Goal: Task Accomplishment & Management: Complete application form

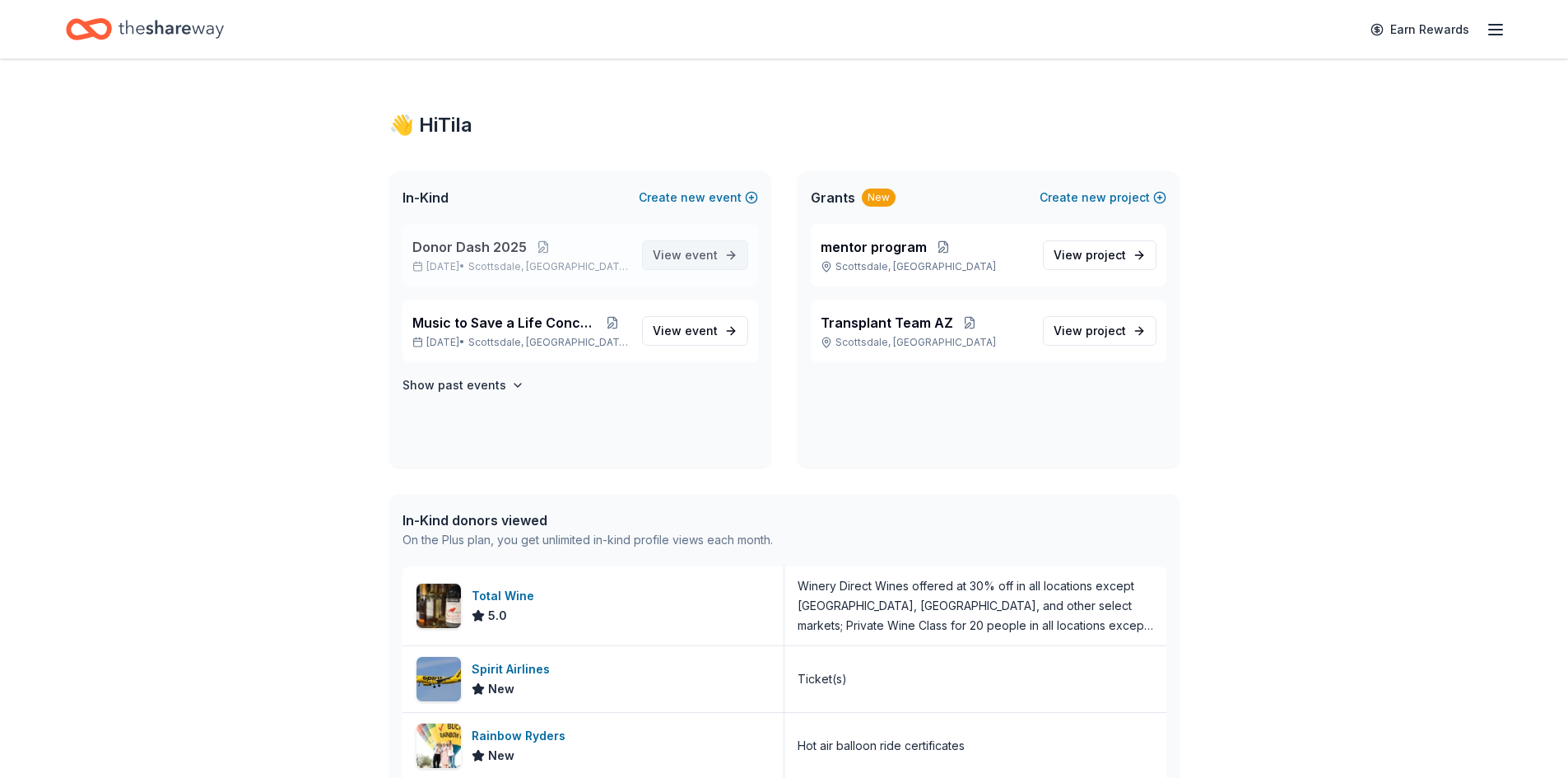
click at [718, 254] on link "View event" at bounding box center [694, 255] width 106 height 30
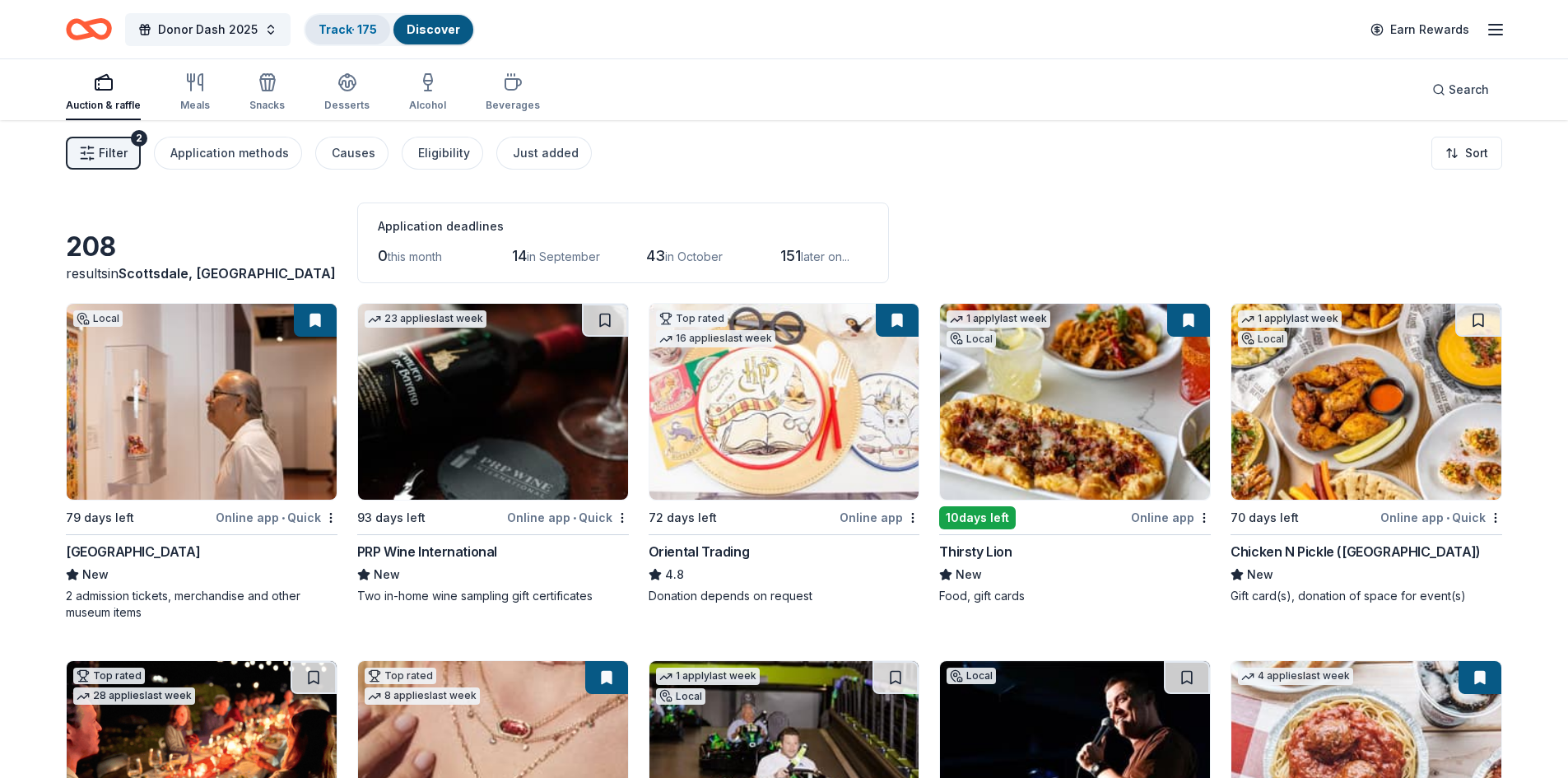
click at [337, 22] on link "Track · 175" at bounding box center [347, 29] width 58 height 14
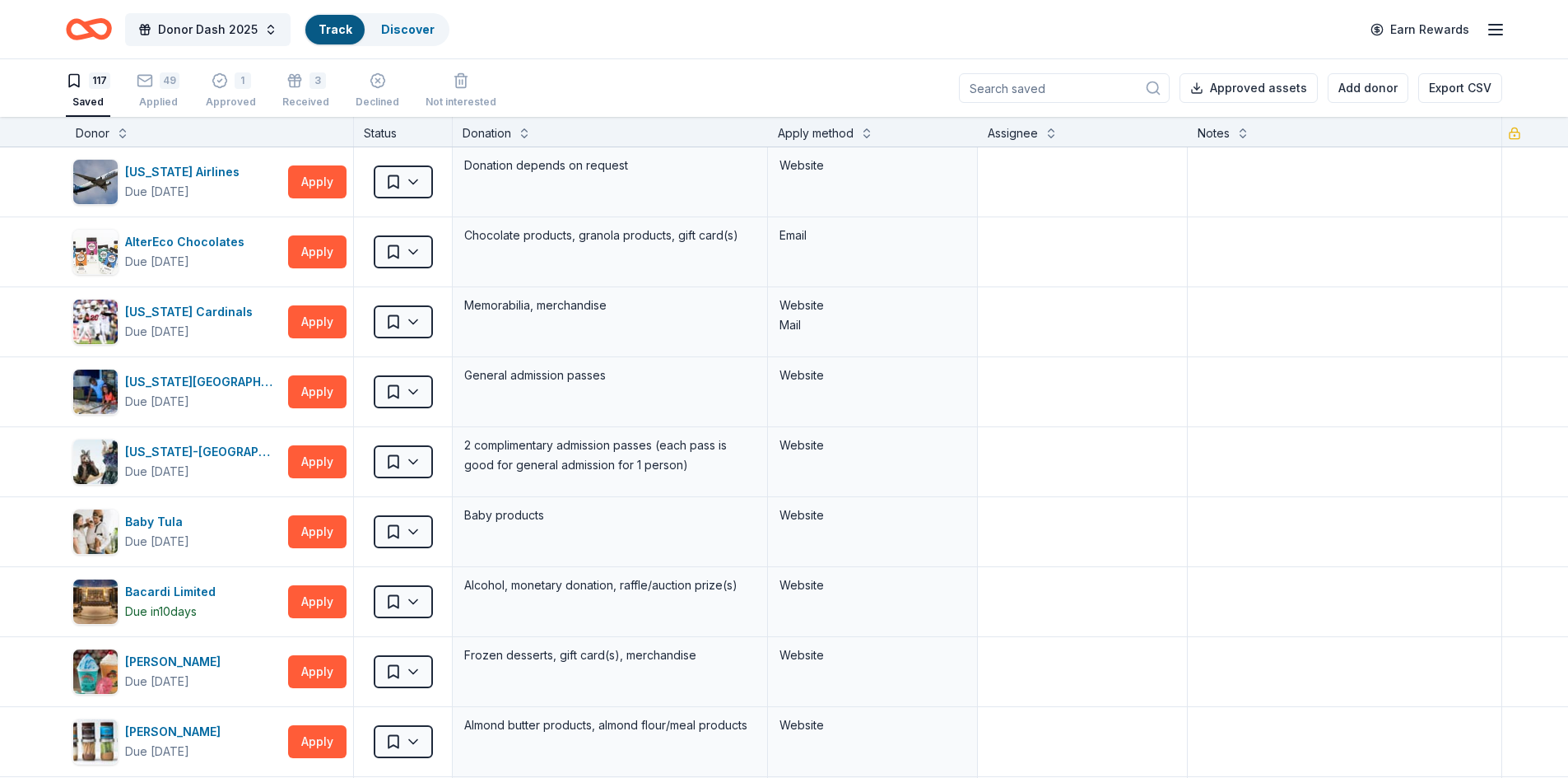
scroll to position [1, 0]
click at [153, 93] on div "49 Applied" at bounding box center [157, 89] width 43 height 37
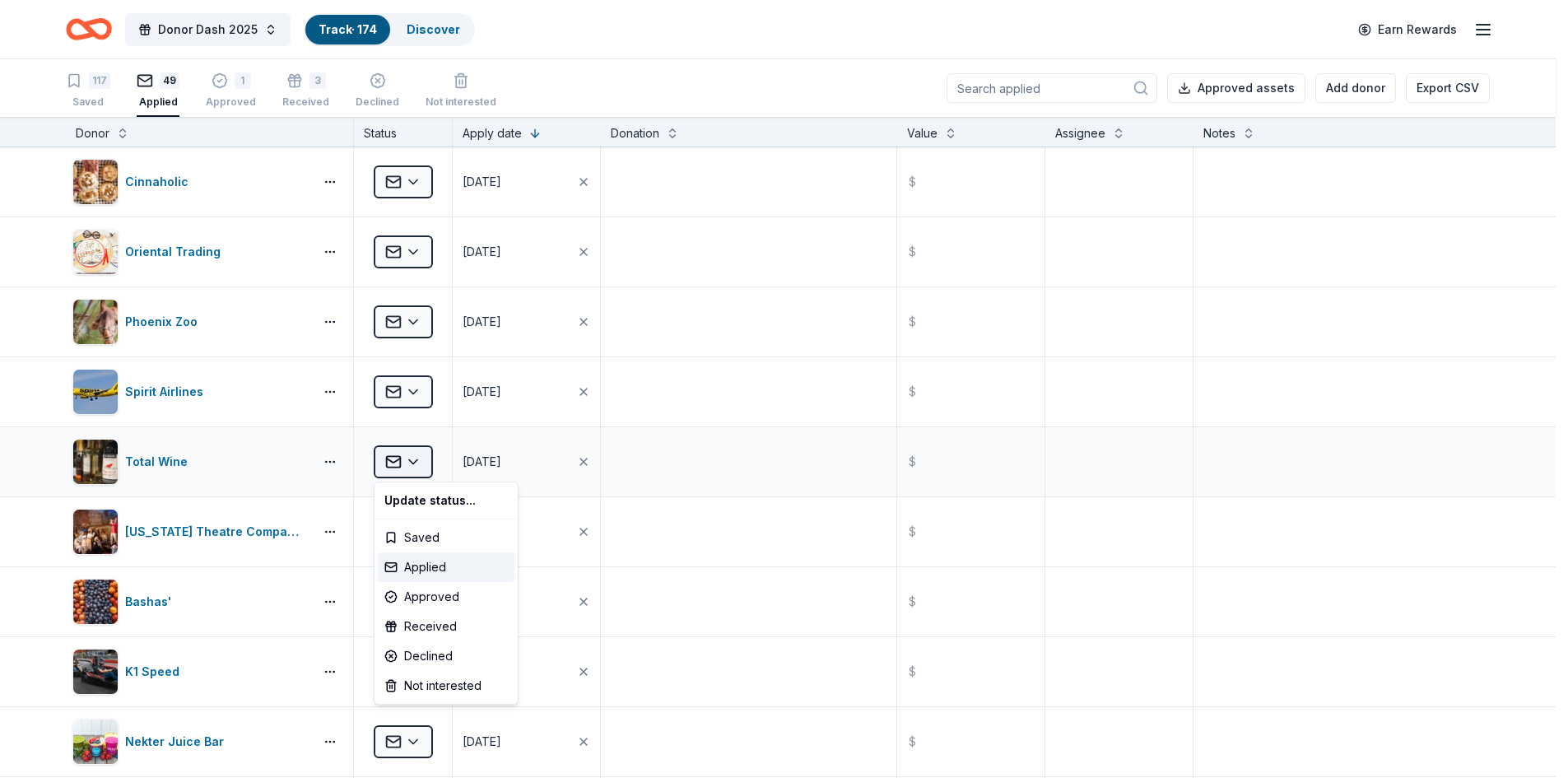
click at [415, 458] on html "Donor Dash 2025 Track · 174 Discover Earn Rewards 117 Saved 49 Applied 1 Approv…" at bounding box center [784, 389] width 1568 height 778
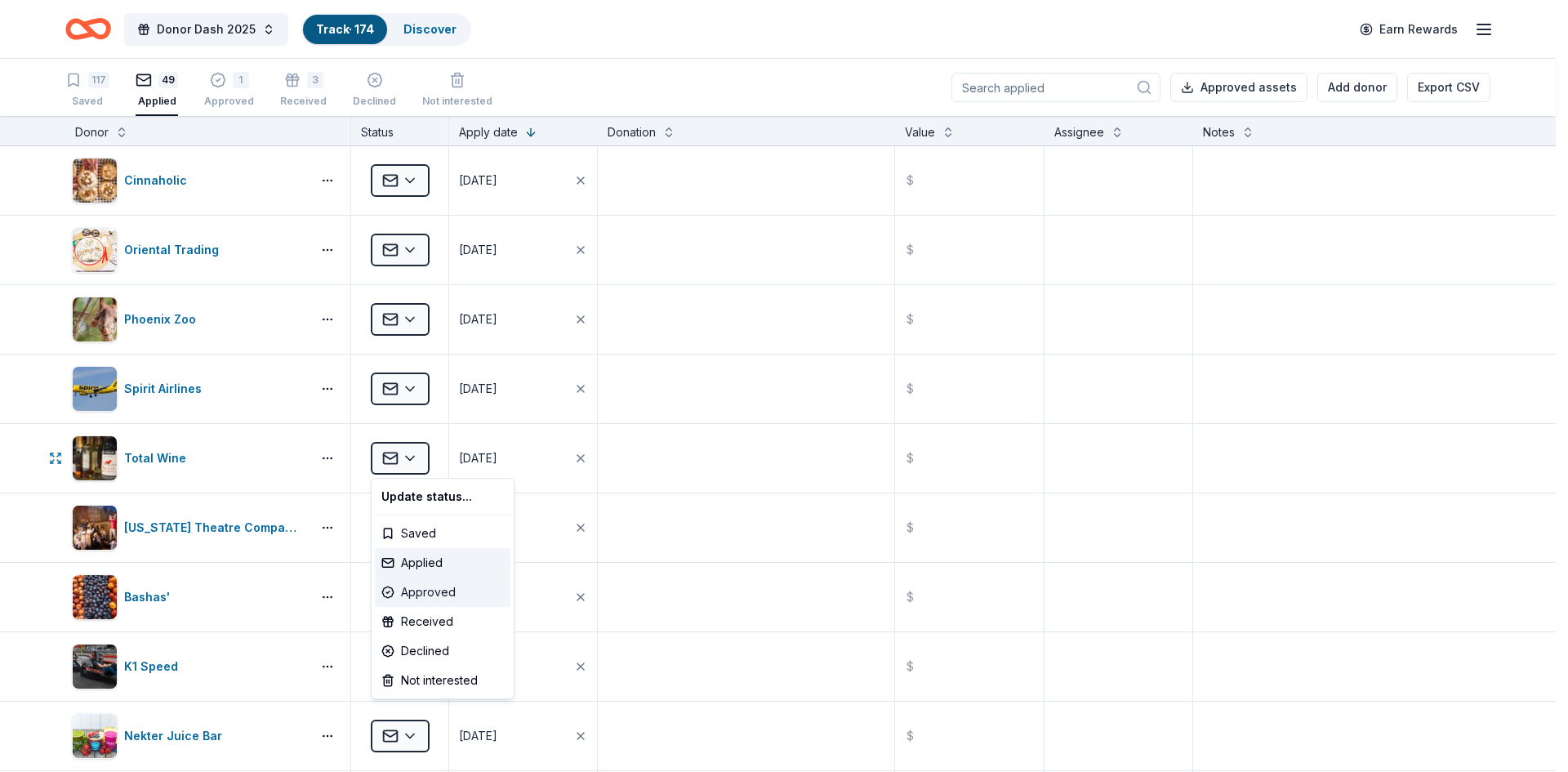
click at [421, 592] on div "Approved" at bounding box center [443, 592] width 135 height 29
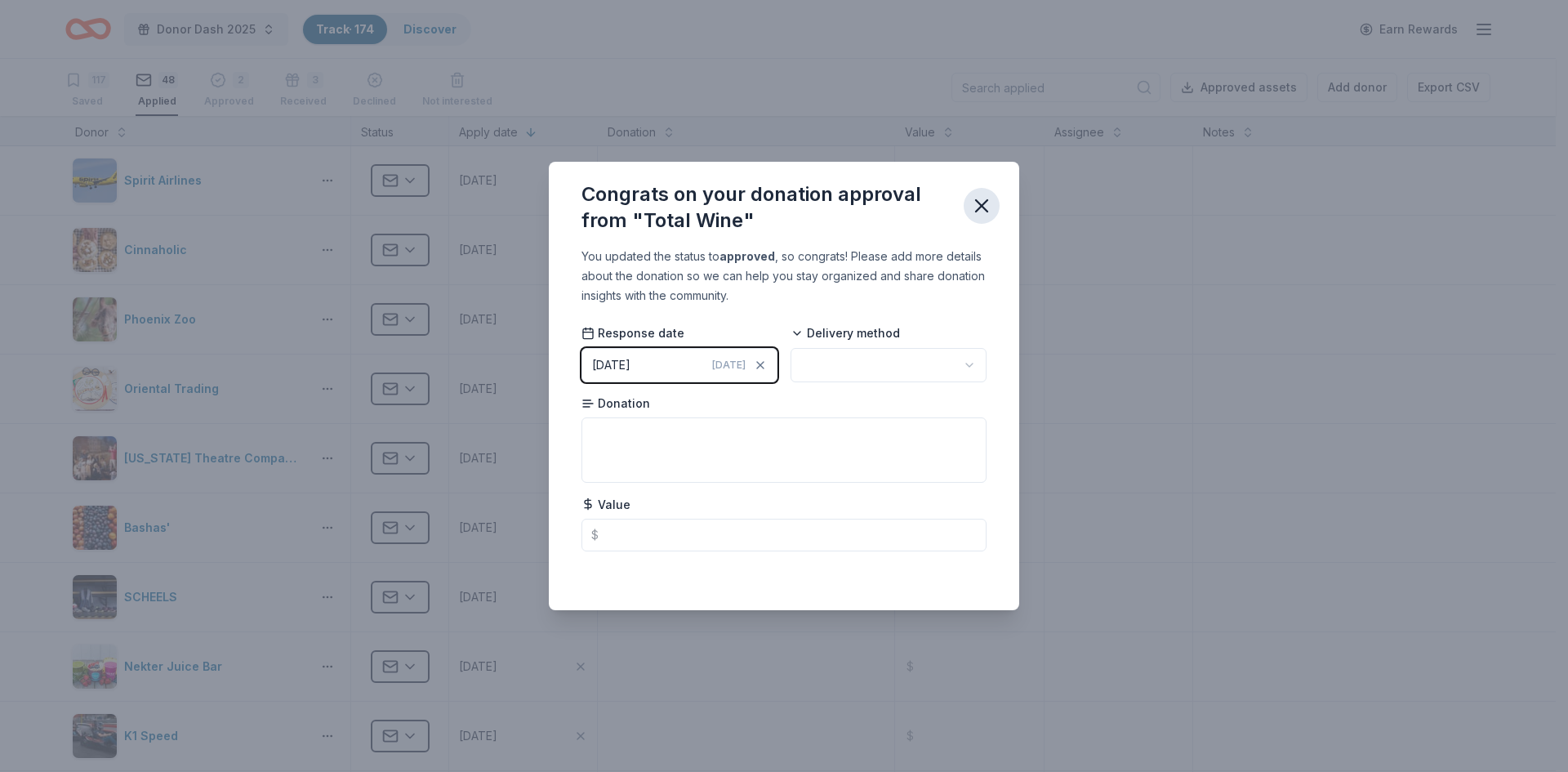
click at [978, 205] on icon "button" at bounding box center [981, 205] width 23 height 23
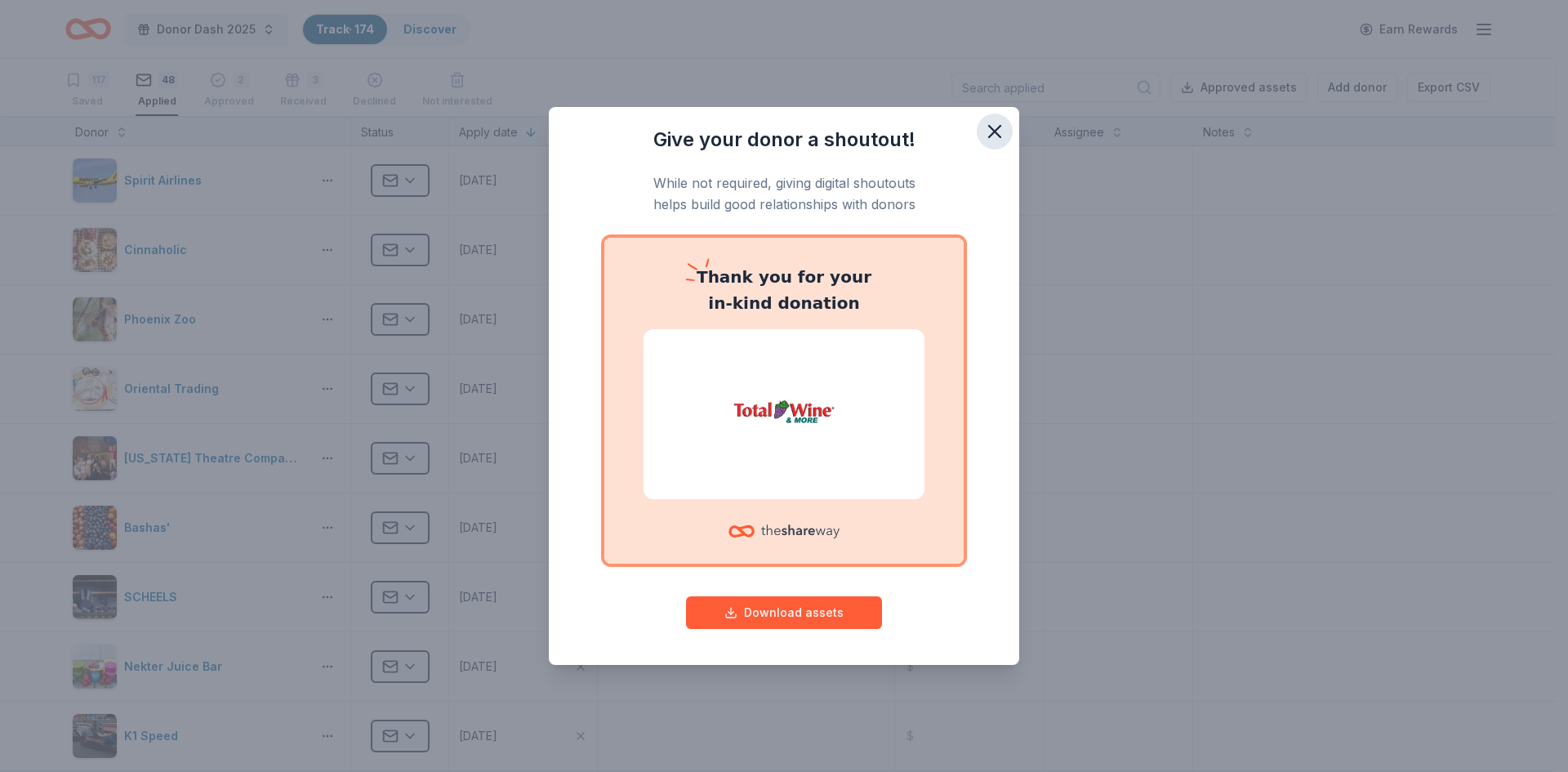
click at [1000, 134] on icon "button" at bounding box center [995, 131] width 12 height 12
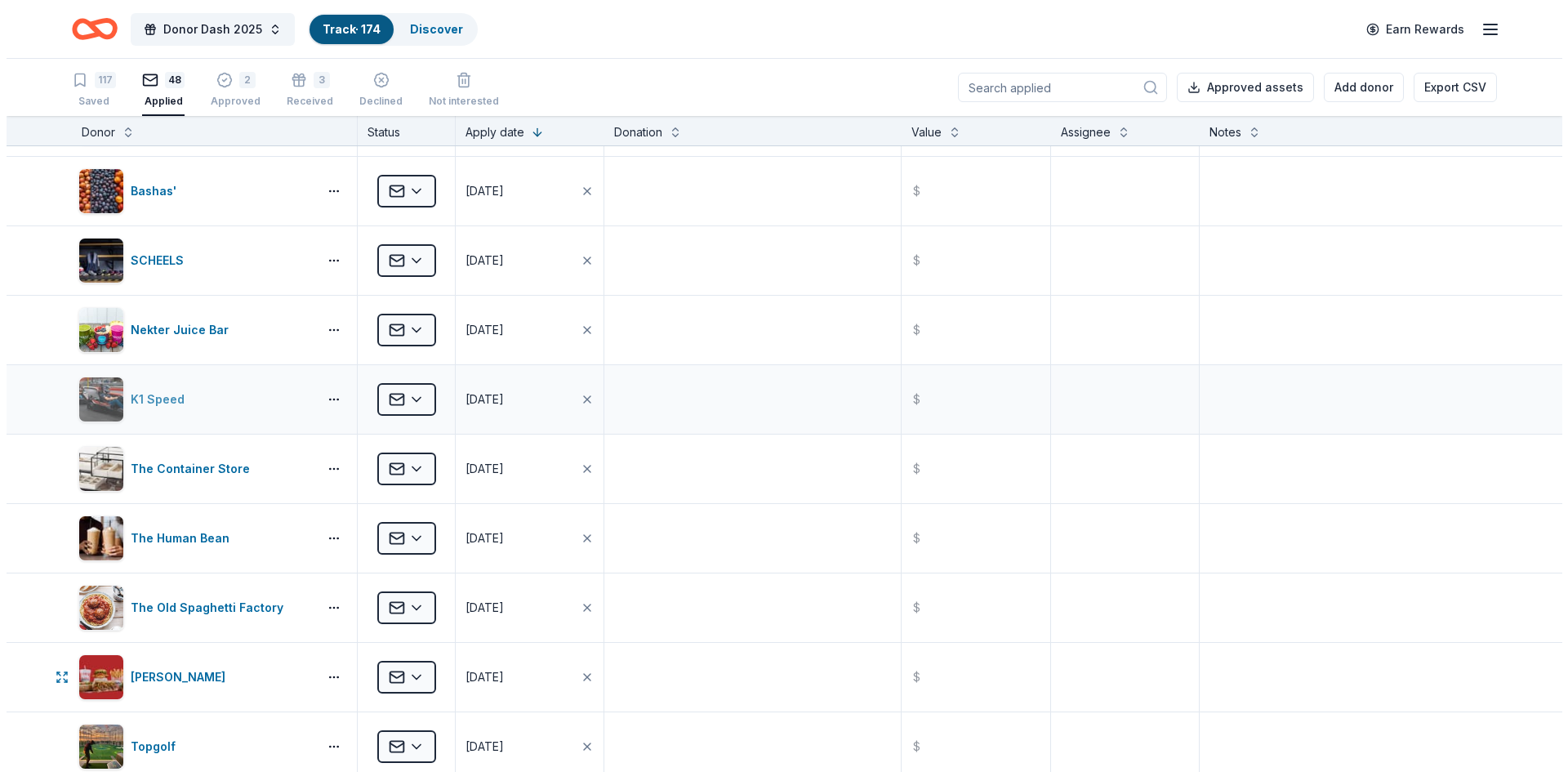
scroll to position [408, 0]
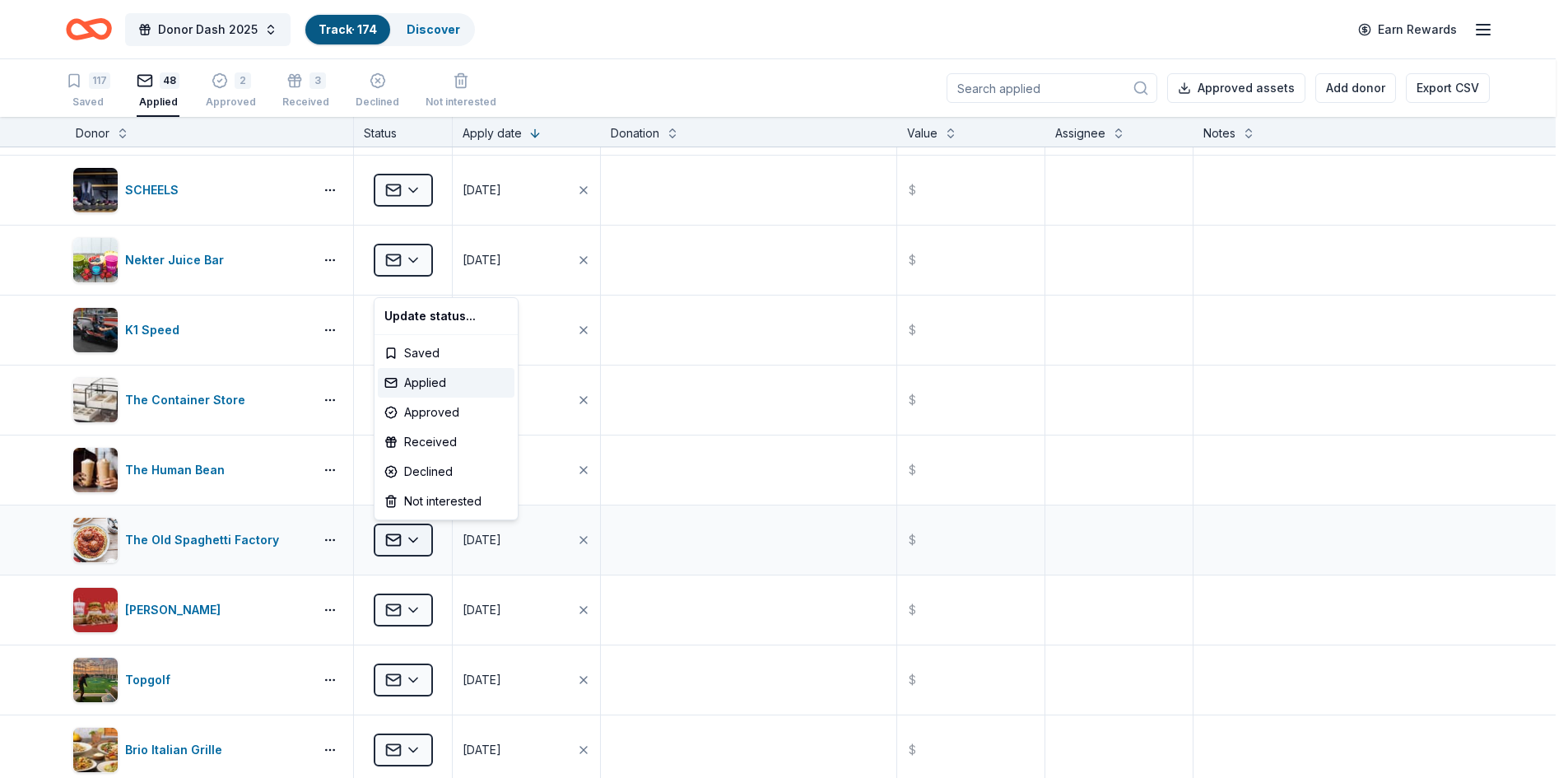
click at [408, 530] on html "Donor Dash 2025 Track · 174 Discover Earn Rewards 117 Saved 48 Applied 2 Approv…" at bounding box center [784, 389] width 1568 height 778
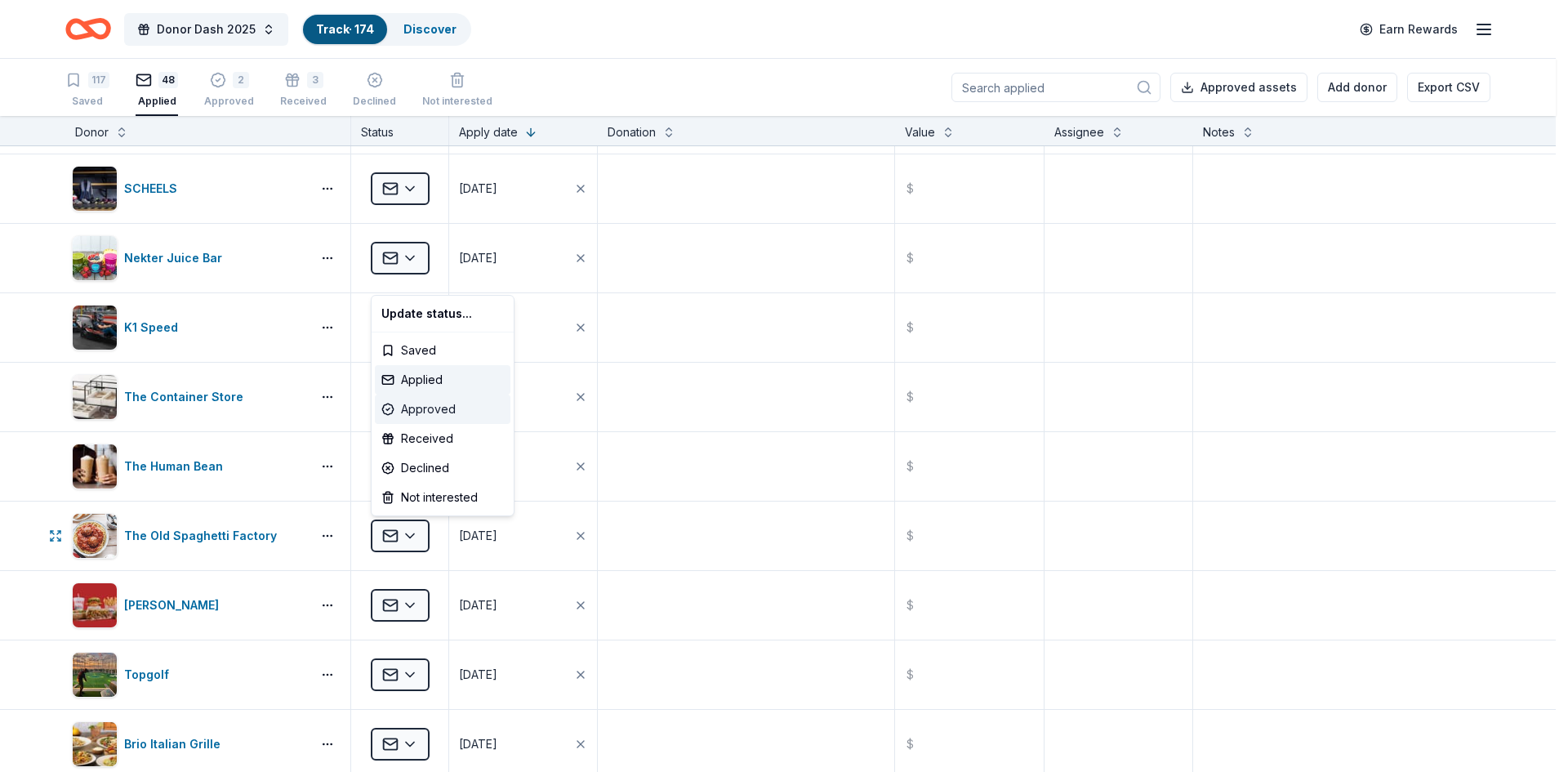
click at [413, 405] on div "Approved" at bounding box center [443, 409] width 135 height 29
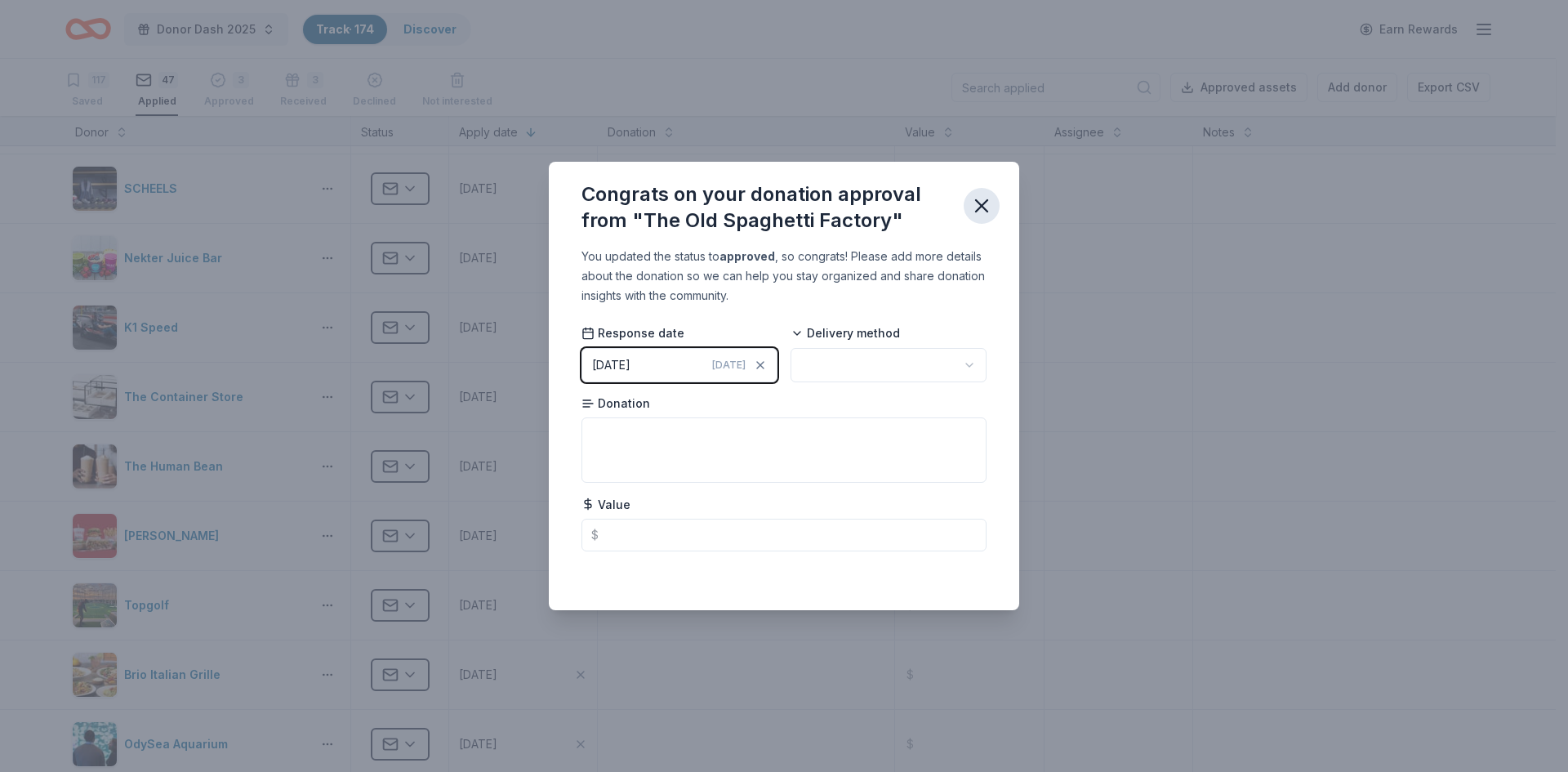
click at [982, 212] on icon "button" at bounding box center [981, 205] width 23 height 23
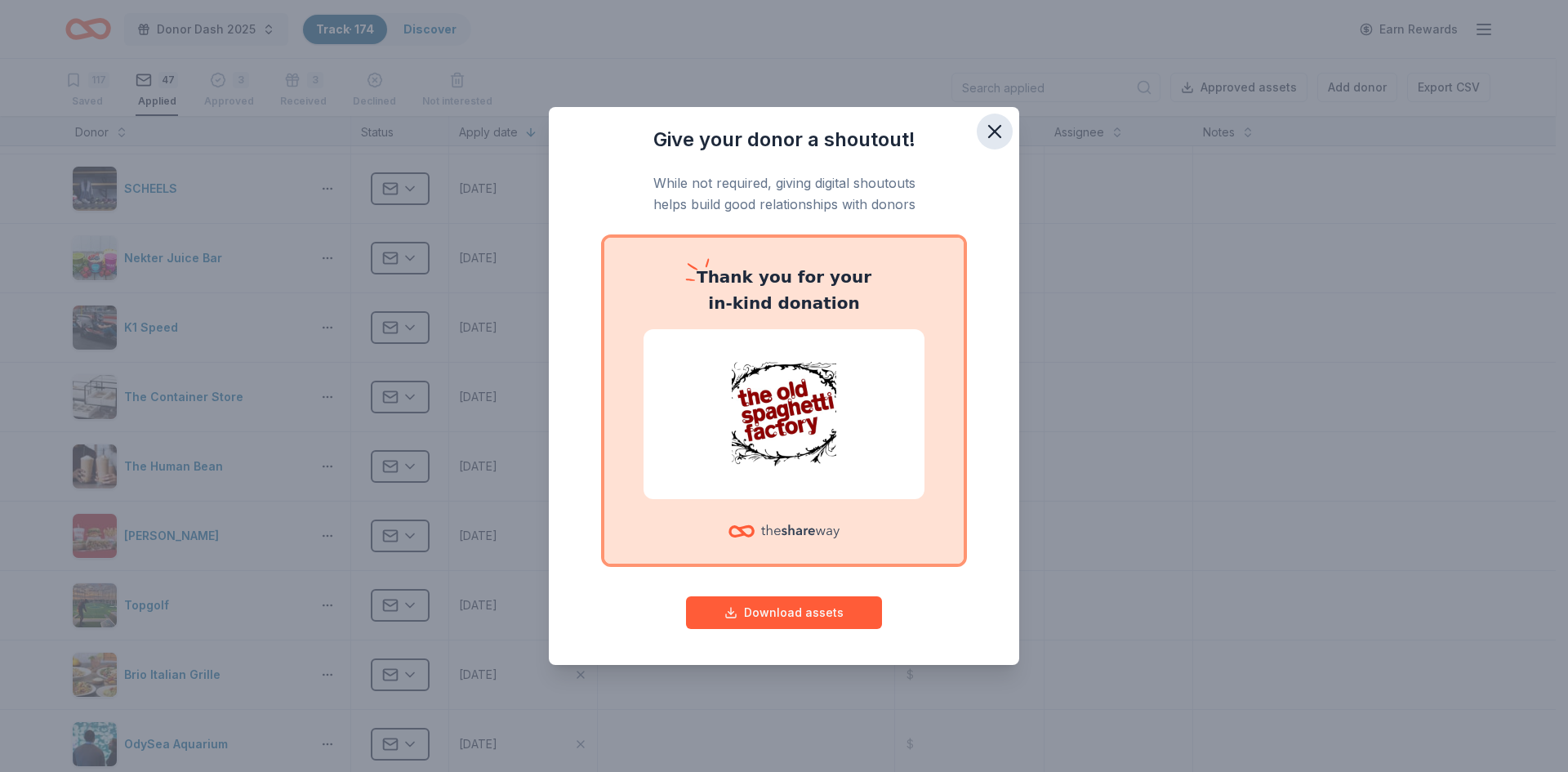
click at [1002, 130] on icon "button" at bounding box center [994, 130] width 23 height 23
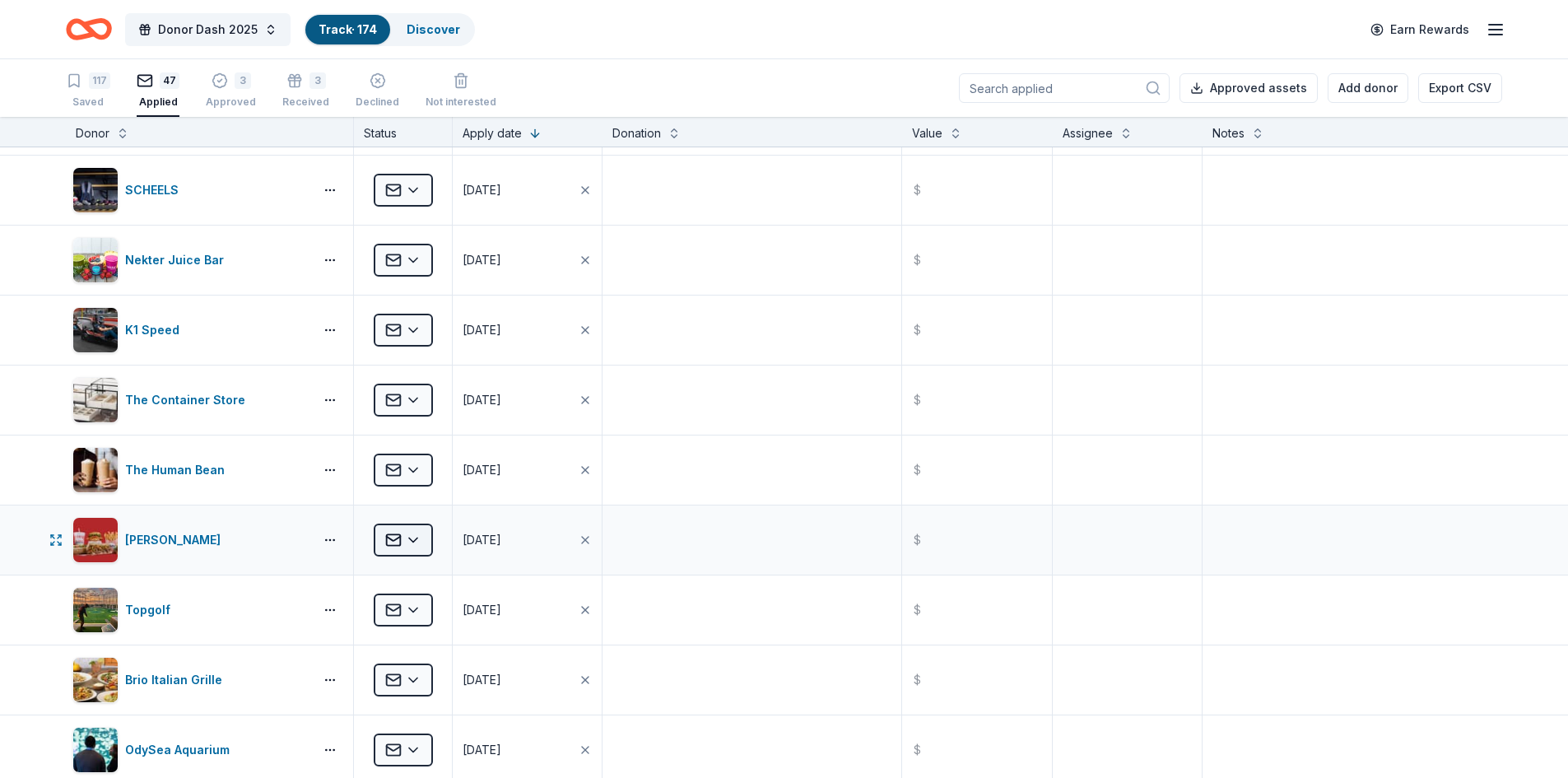
click at [414, 543] on html "Donor Dash 2025 Track · 174 Discover Earn Rewards 117 Saved 47 Applied 3 Approv…" at bounding box center [784, 389] width 1568 height 778
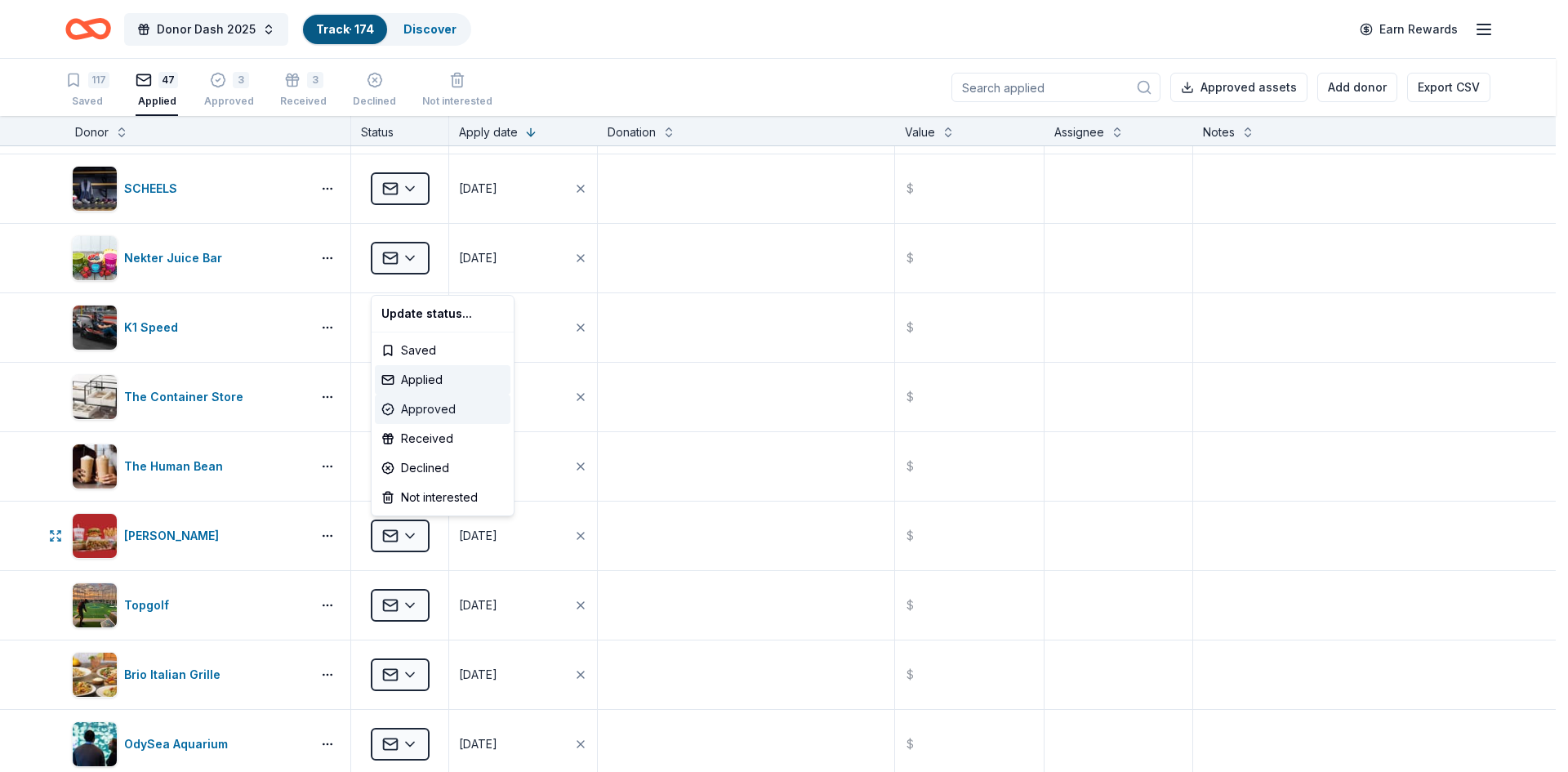
click at [402, 410] on div "Approved" at bounding box center [443, 409] width 135 height 29
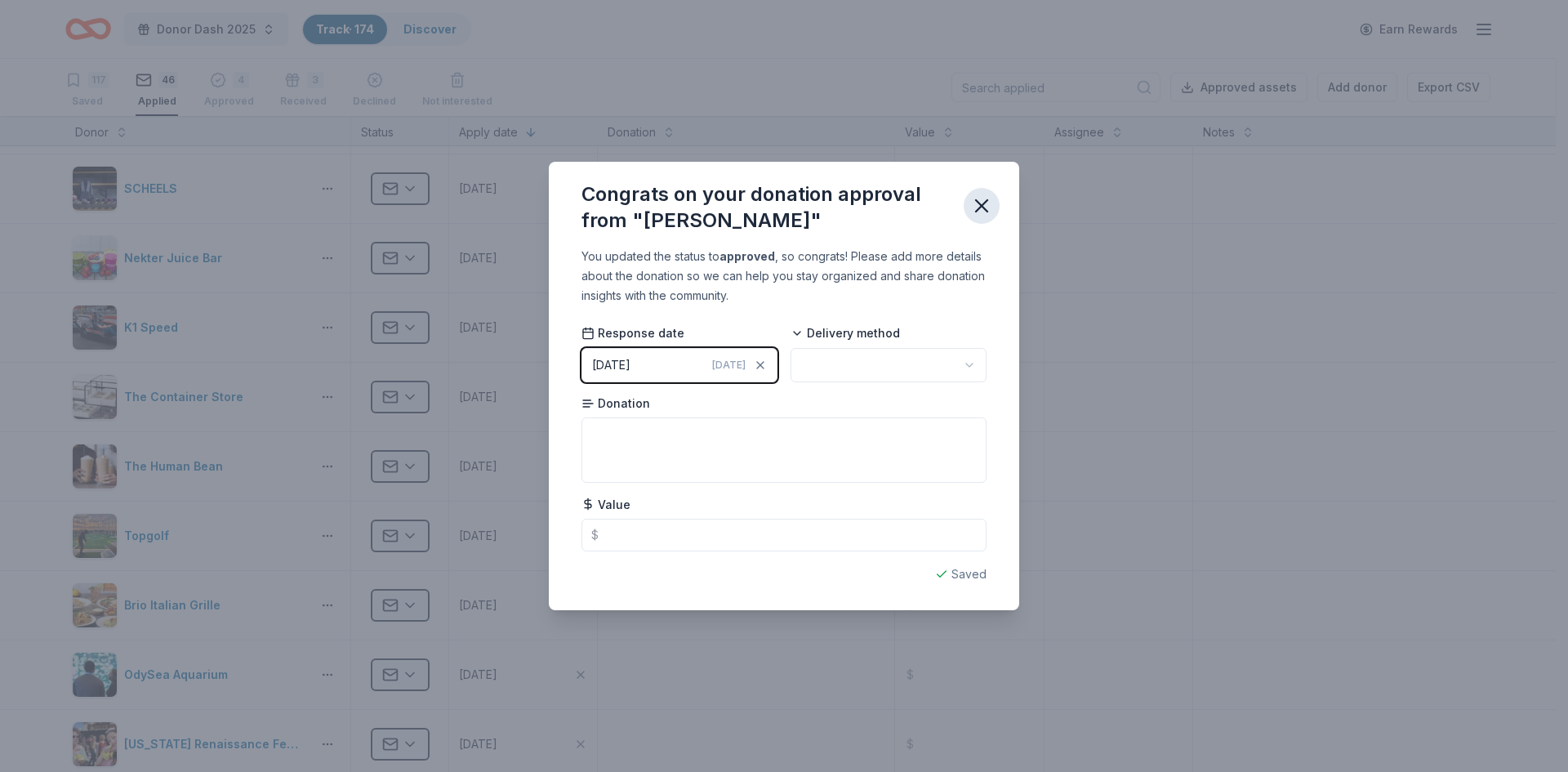
click at [987, 206] on icon "button" at bounding box center [981, 205] width 23 height 23
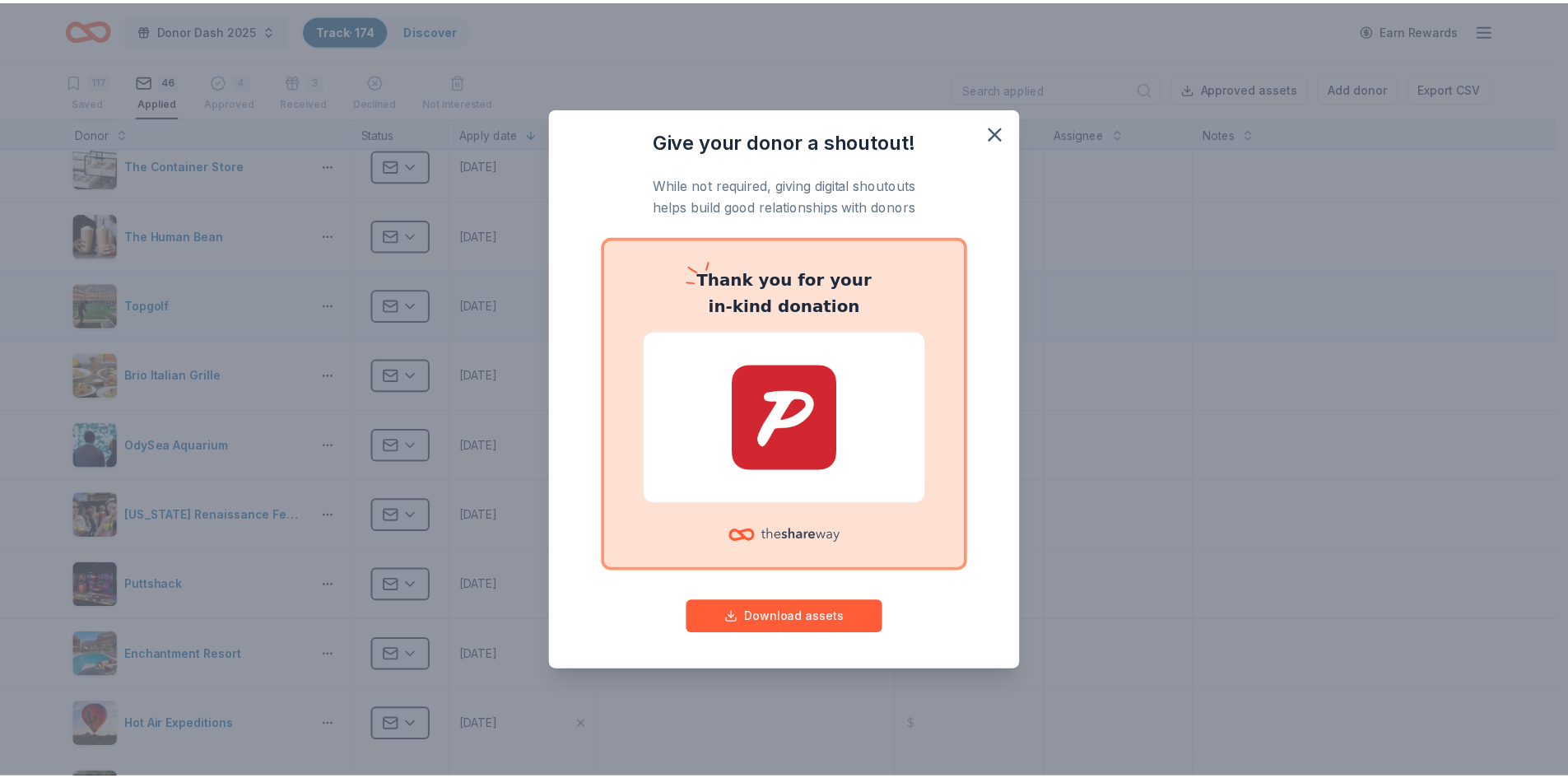
scroll to position [658, 0]
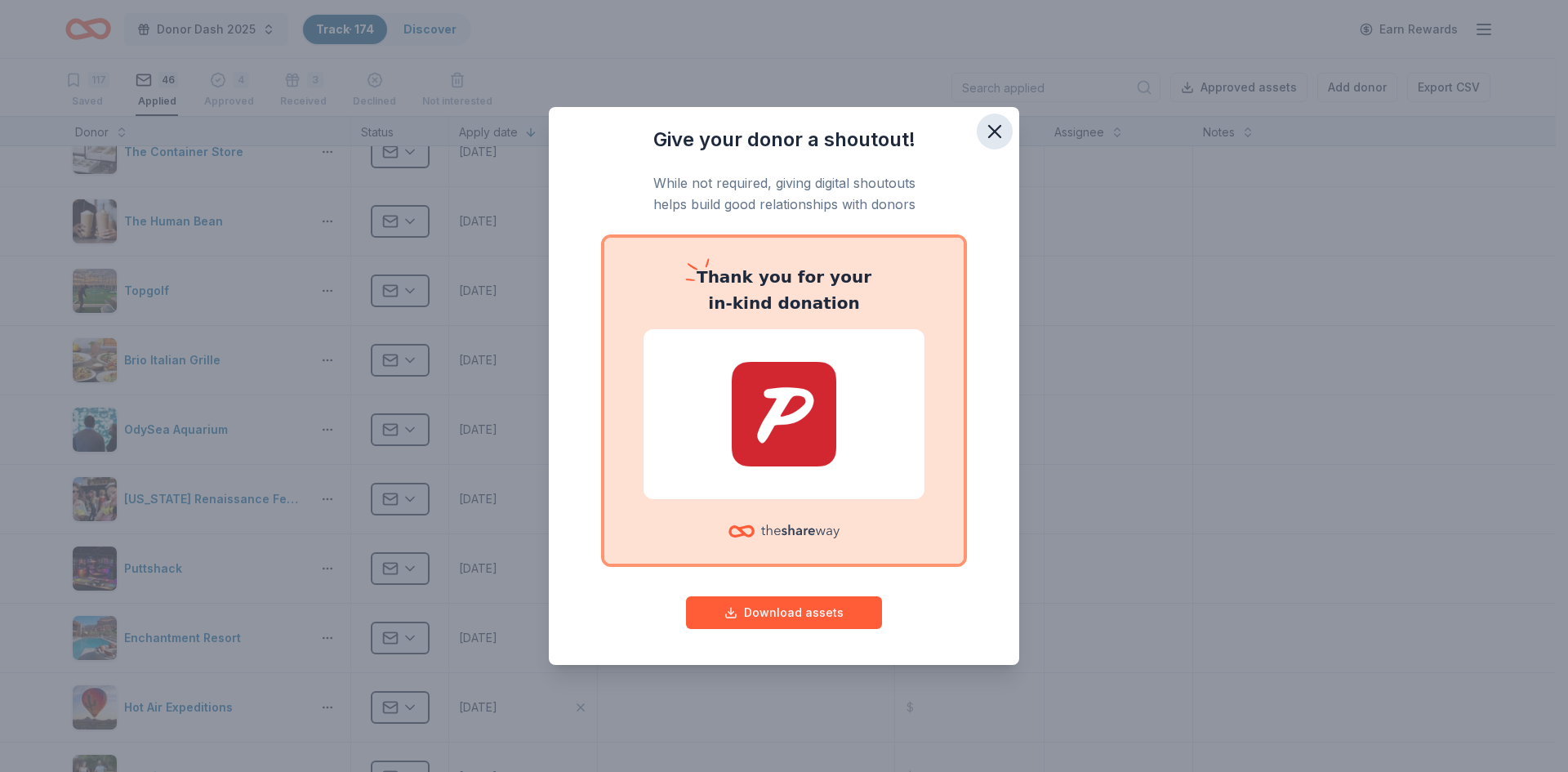
click at [998, 129] on icon "button" at bounding box center [995, 131] width 12 height 12
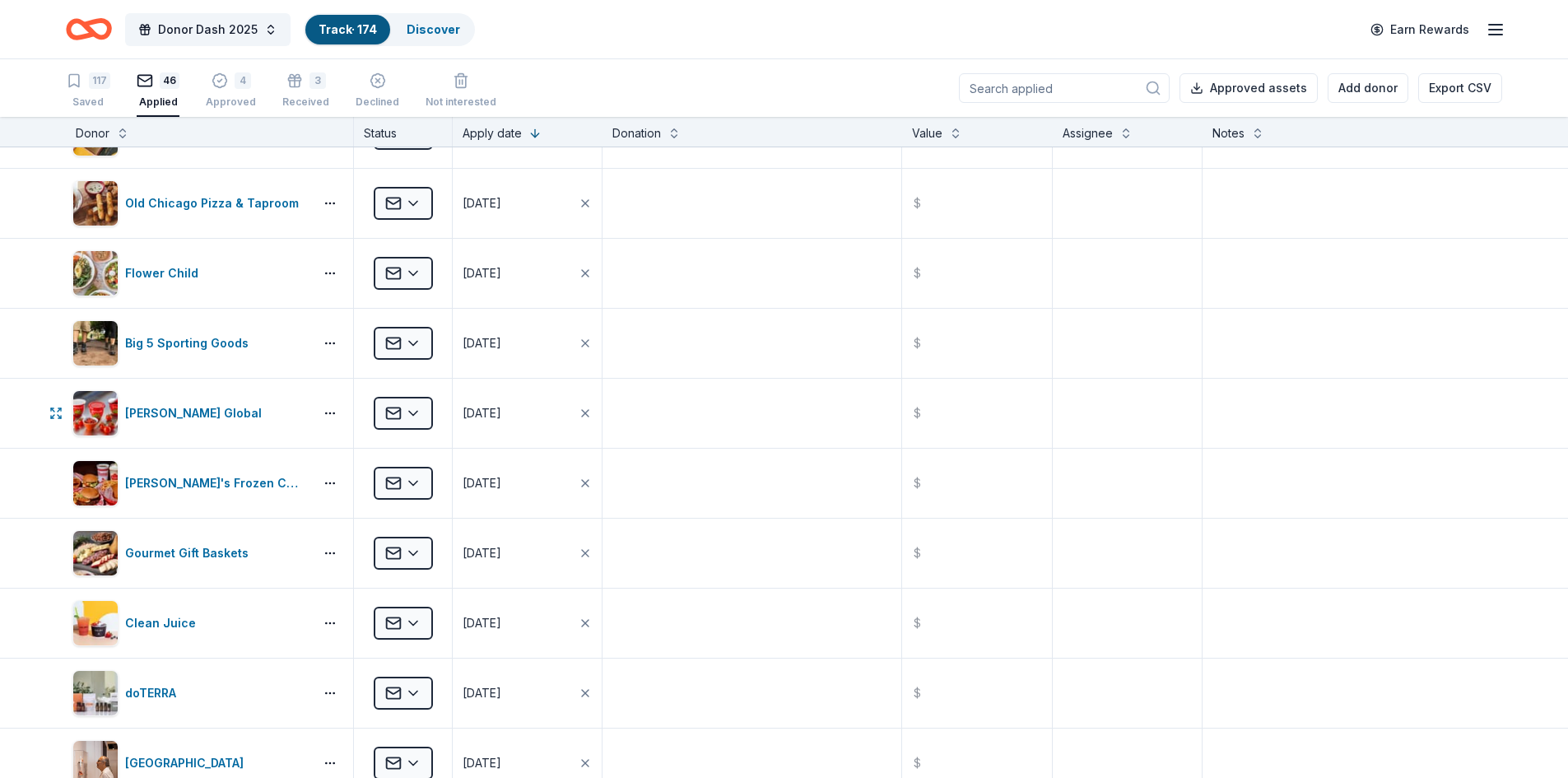
scroll to position [1646, 0]
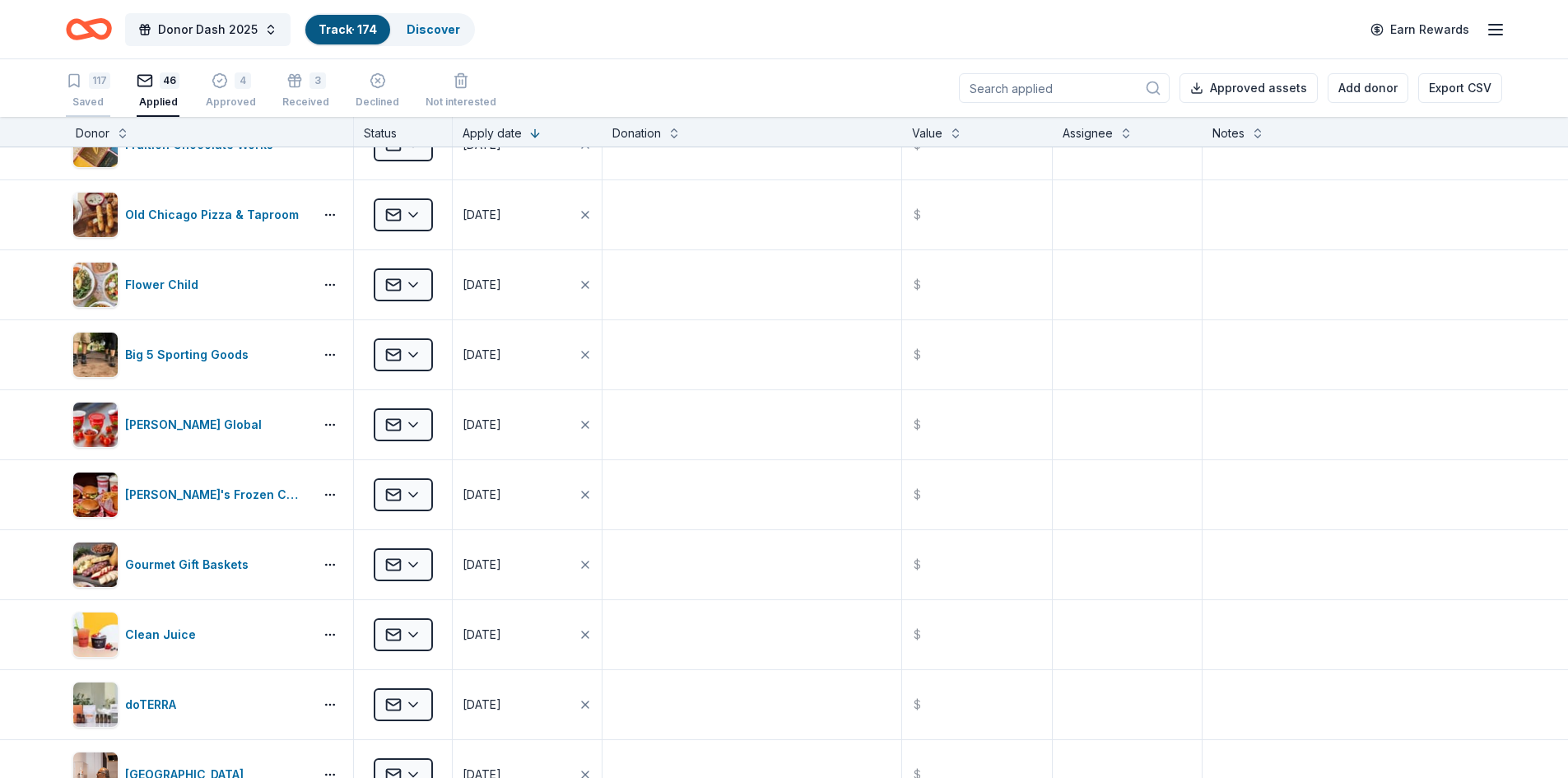
click at [78, 92] on div "117 Saved" at bounding box center [88, 90] width 44 height 37
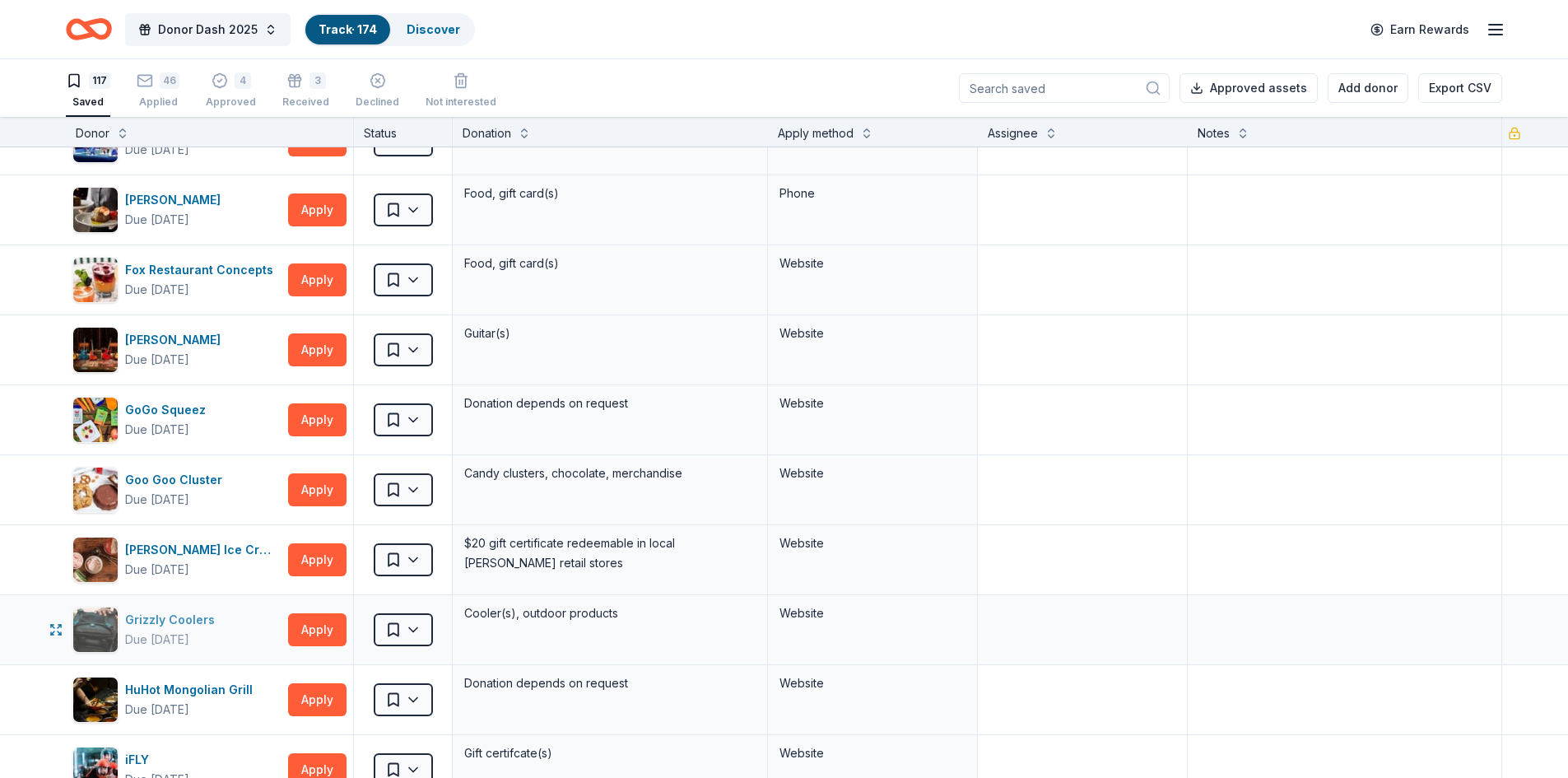
scroll to position [1893, 0]
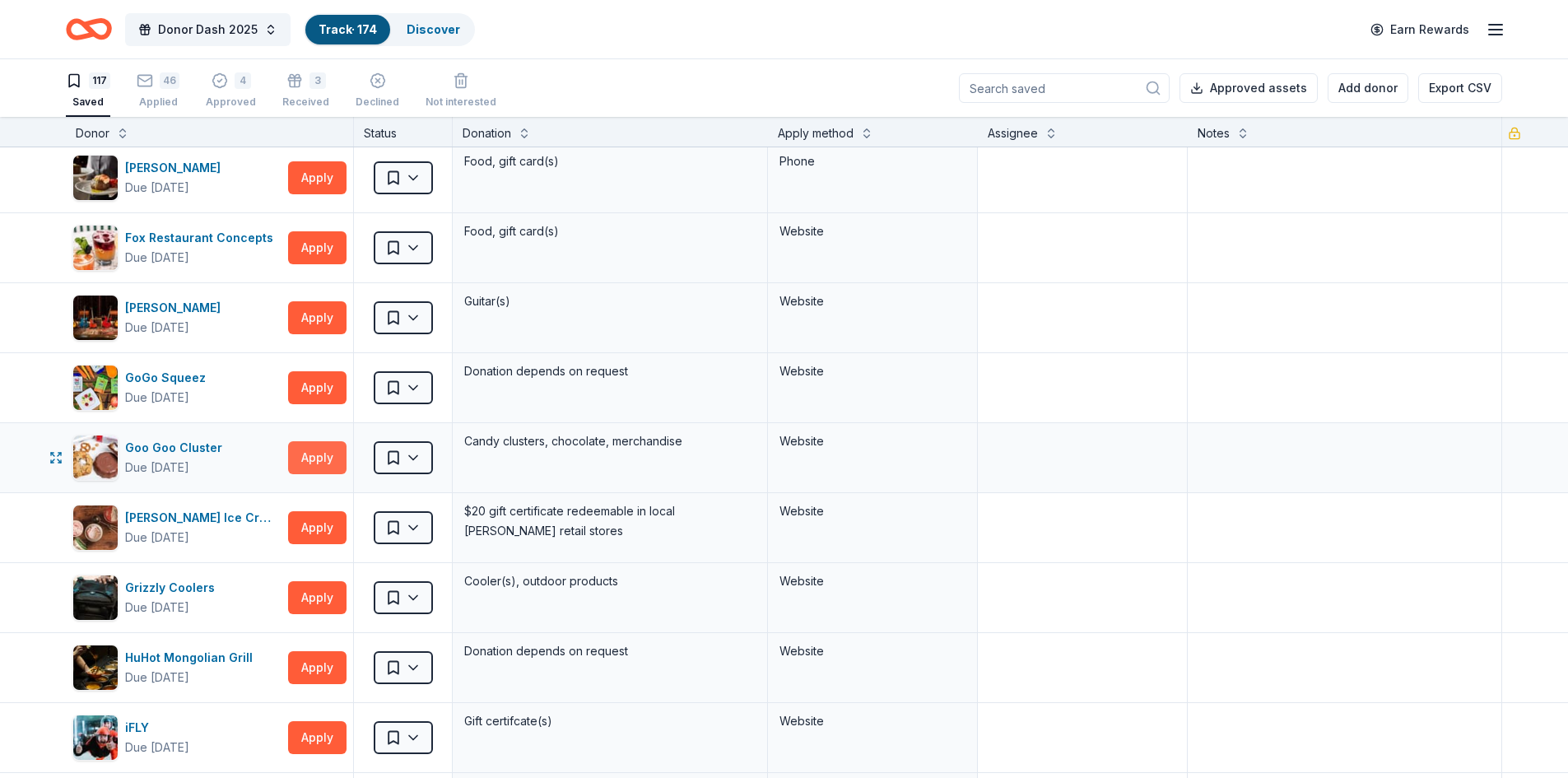
click at [329, 456] on button "Apply" at bounding box center [316, 457] width 58 height 33
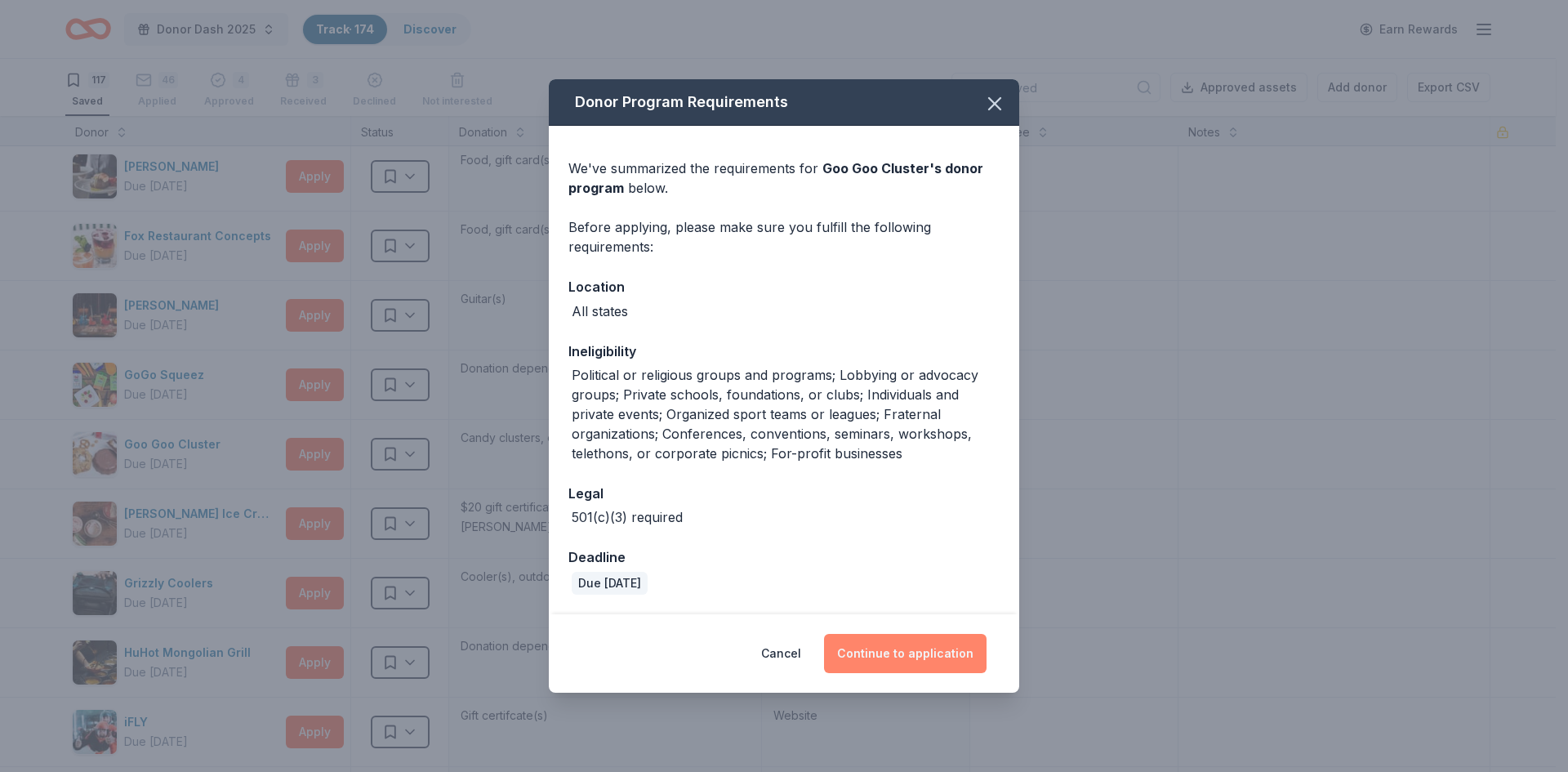
click at [928, 656] on button "Continue to application" at bounding box center [906, 653] width 163 height 39
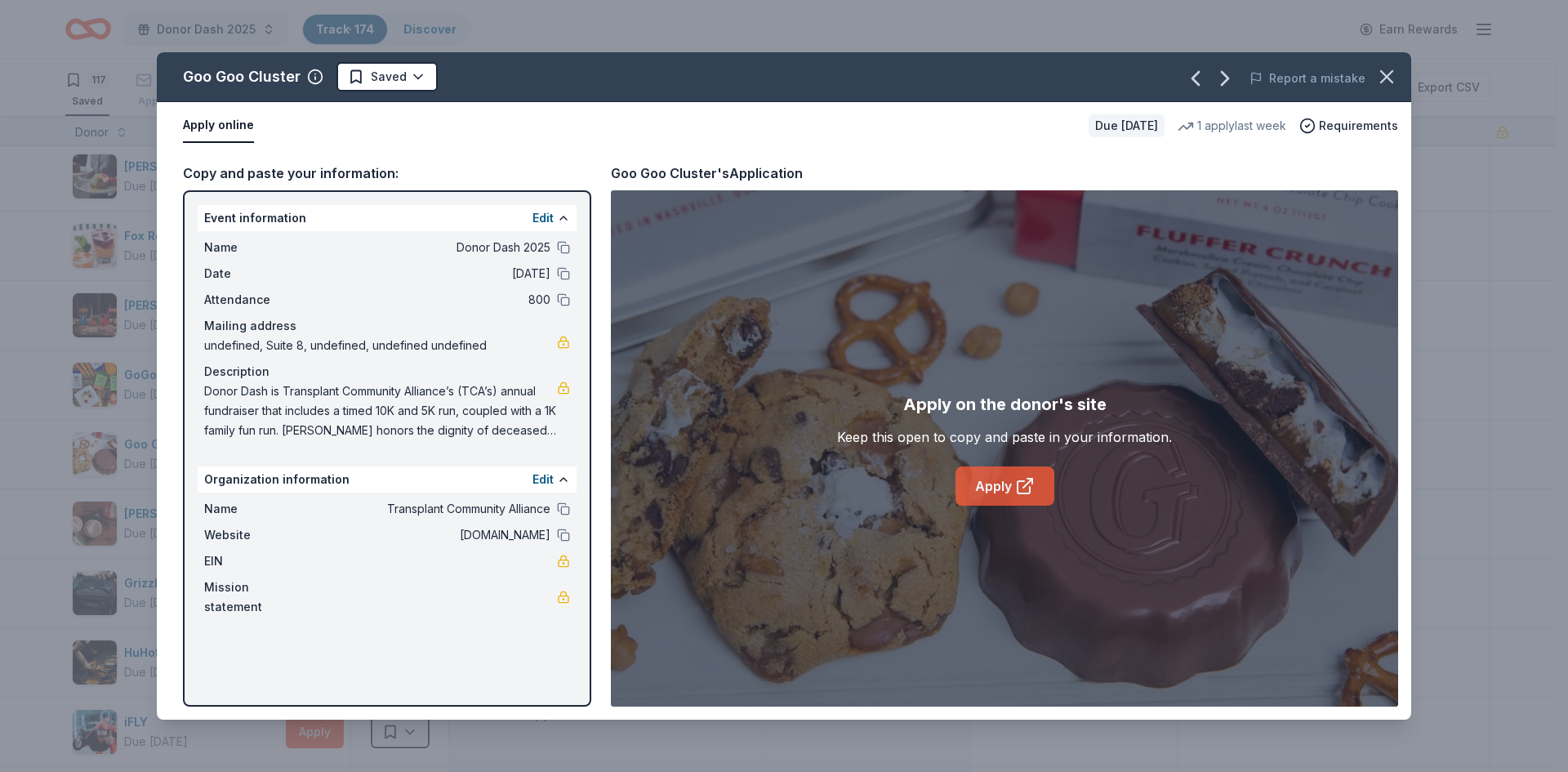
click at [996, 488] on link "Apply" at bounding box center [1005, 486] width 99 height 39
click at [990, 483] on link "Apply" at bounding box center [1005, 486] width 99 height 39
click at [995, 476] on link "Apply" at bounding box center [1005, 486] width 99 height 39
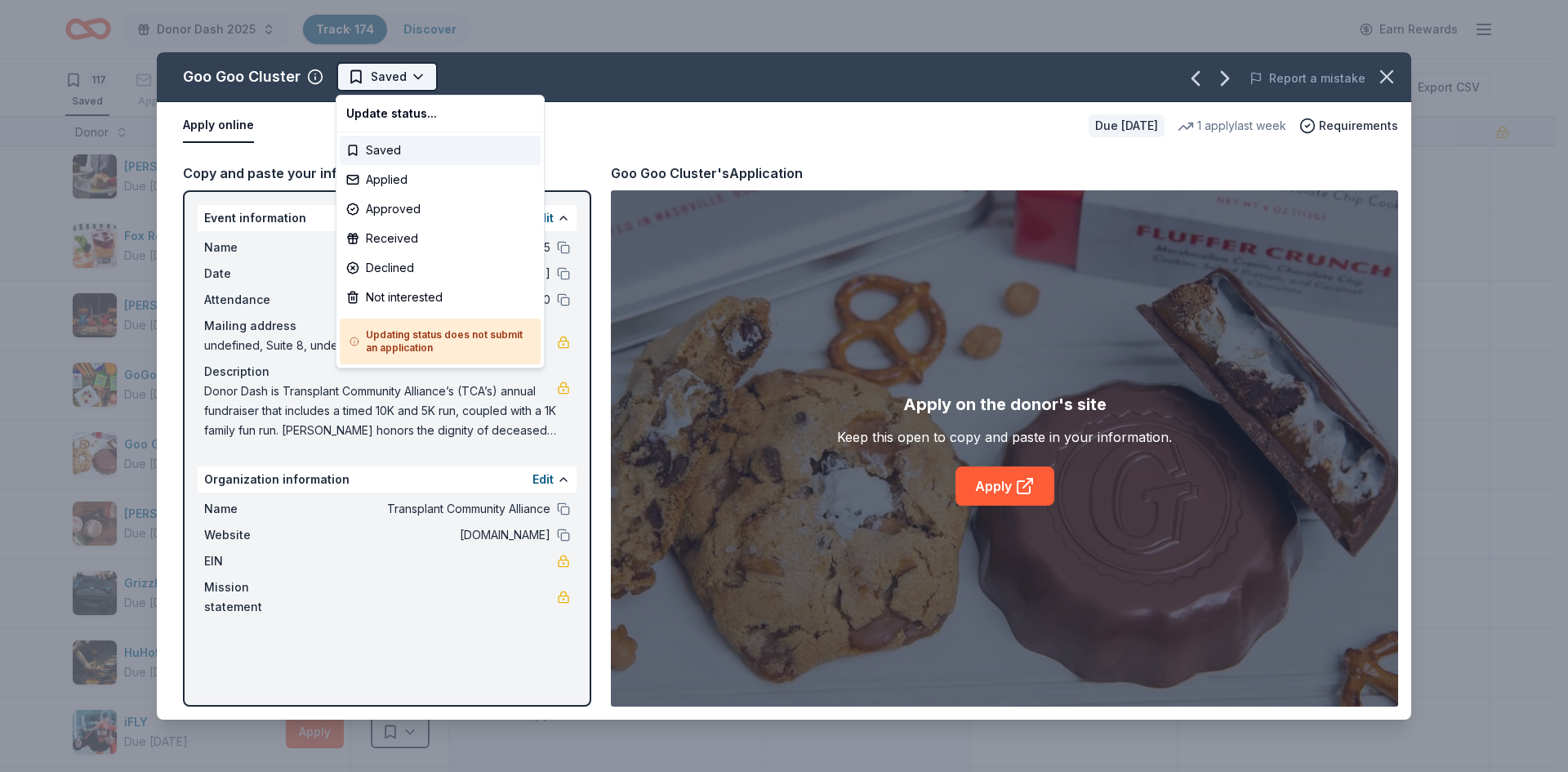
click at [383, 78] on html "Donor Dash 2025 Track · 174 Discover Earn Rewards 117 Saved 46 Applied 4 Approv…" at bounding box center [784, 386] width 1568 height 772
click at [402, 180] on div "Applied" at bounding box center [440, 180] width 201 height 29
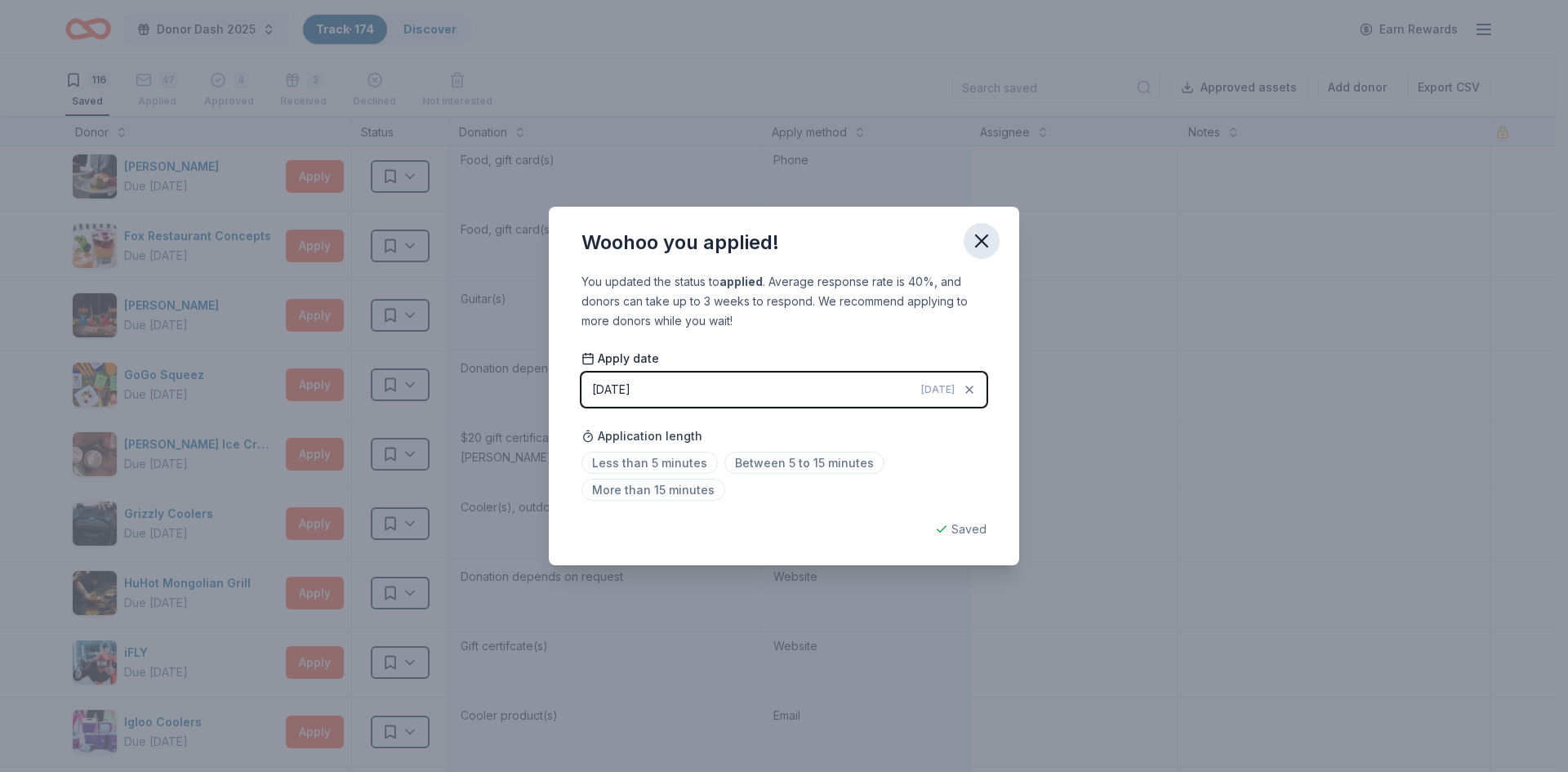
click at [975, 236] on icon "button" at bounding box center [981, 240] width 23 height 23
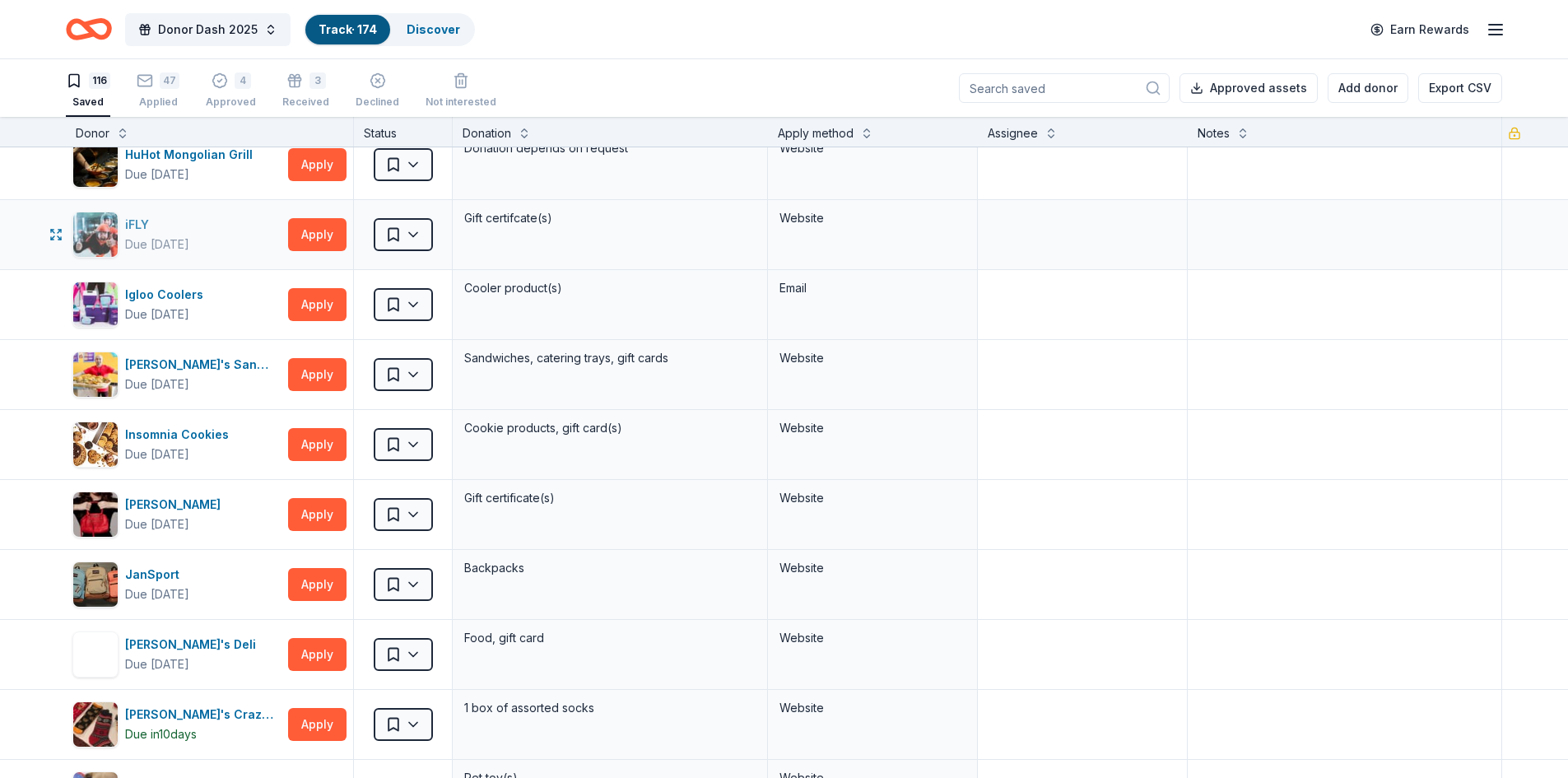
scroll to position [2386, 0]
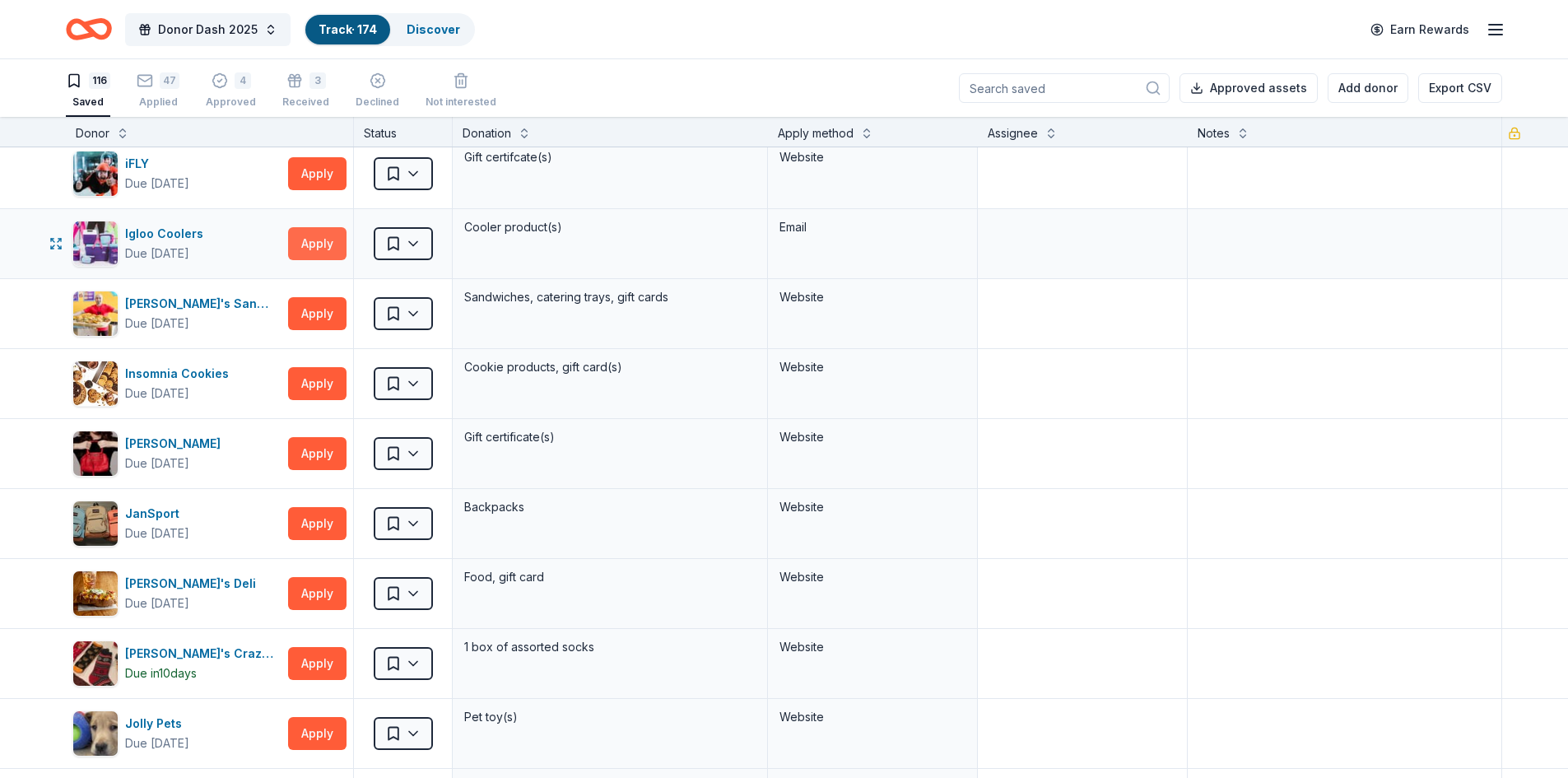
click at [306, 239] on button "Apply" at bounding box center [316, 243] width 58 height 33
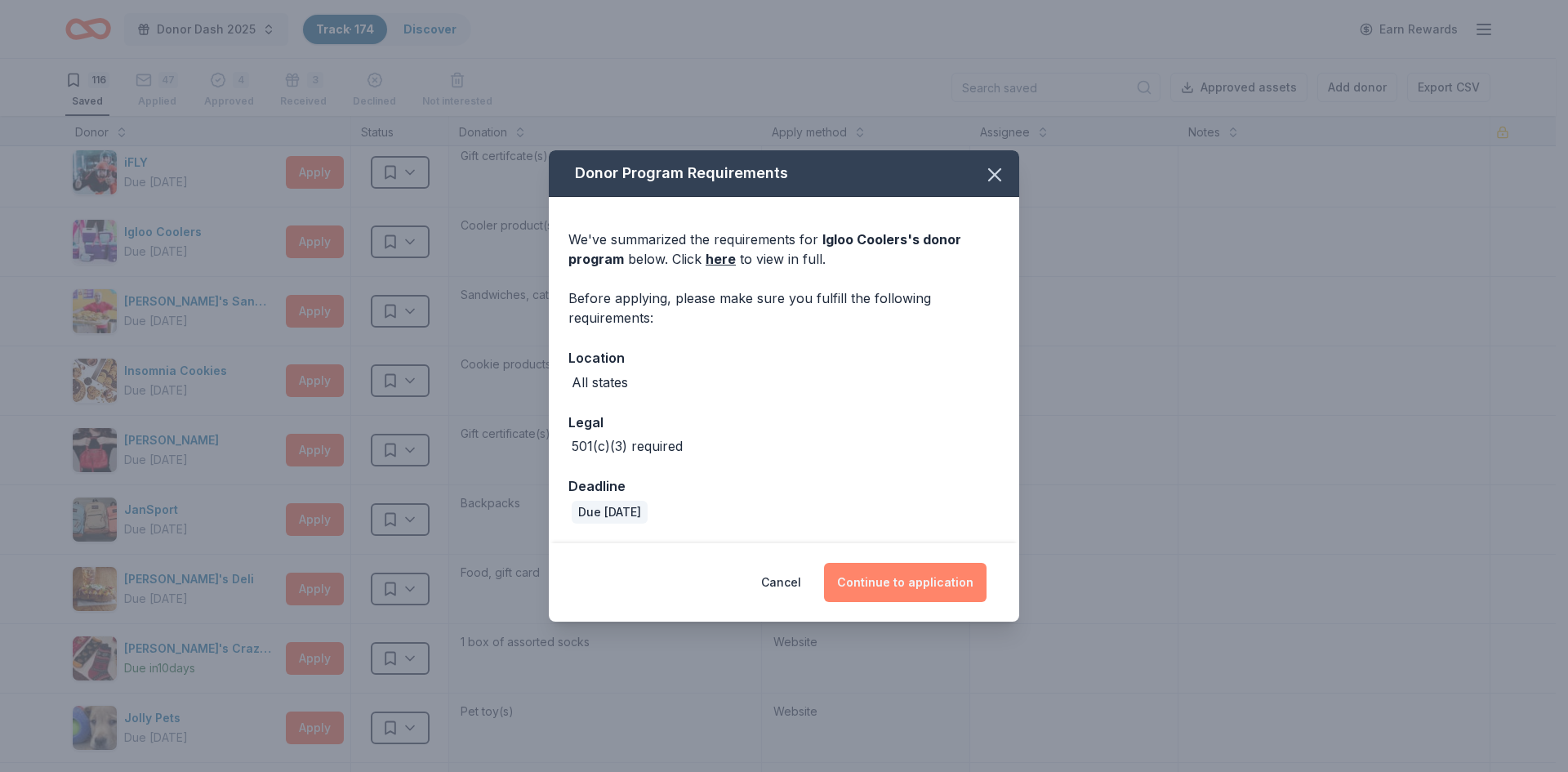
click at [854, 583] on button "Continue to application" at bounding box center [906, 583] width 163 height 39
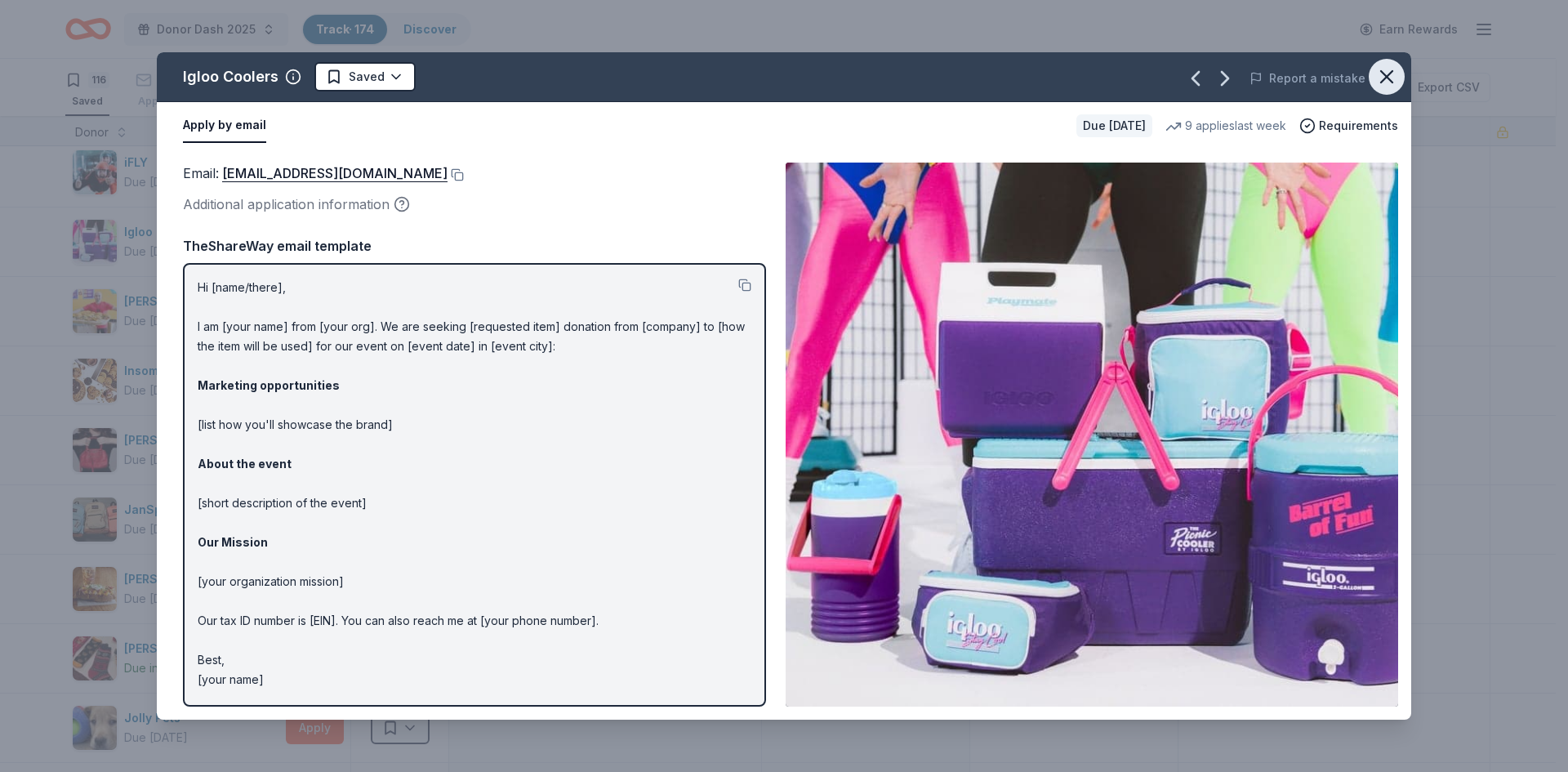
click at [1383, 69] on icon "button" at bounding box center [1386, 77] width 23 height 23
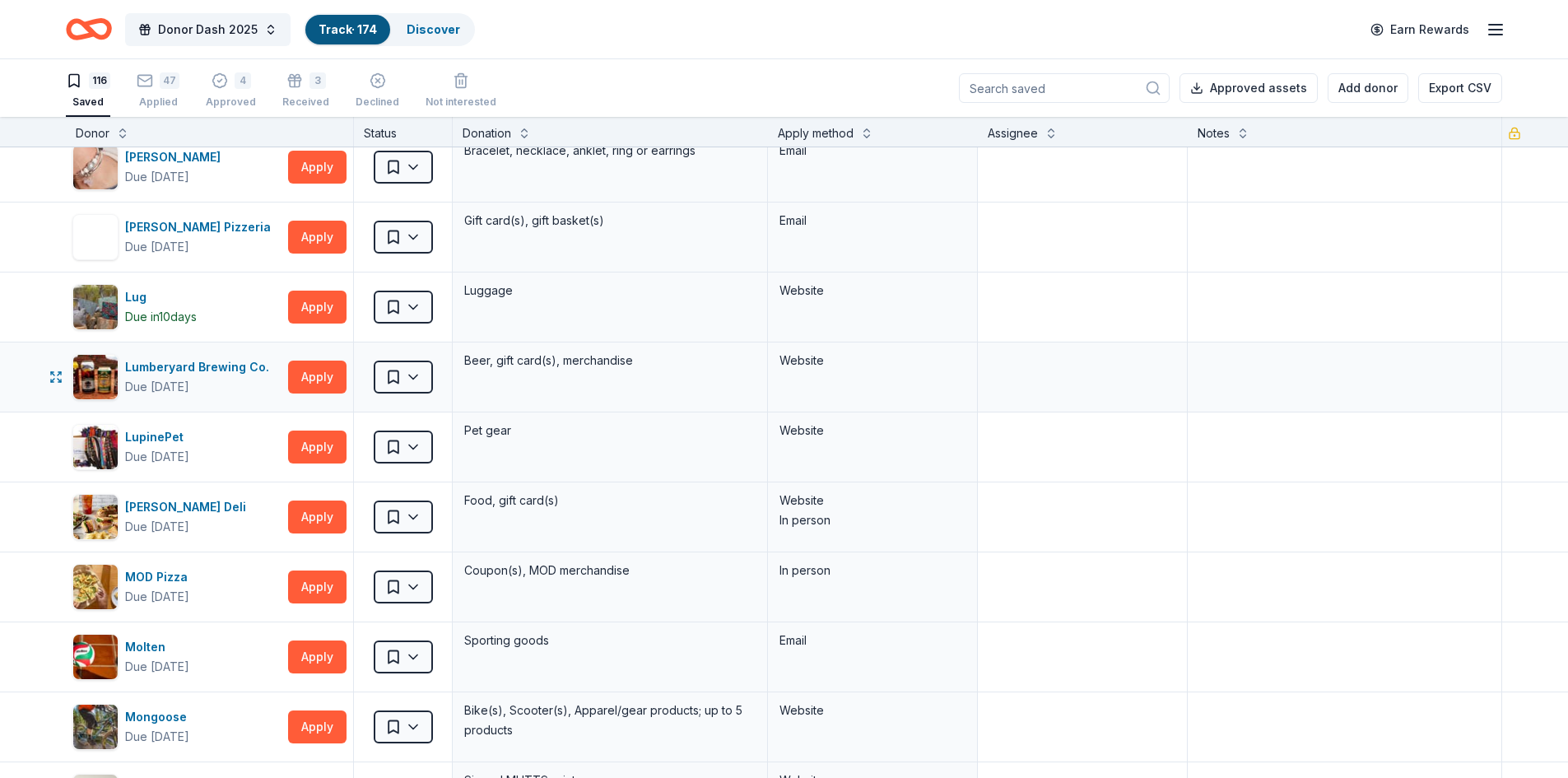
scroll to position [3374, 0]
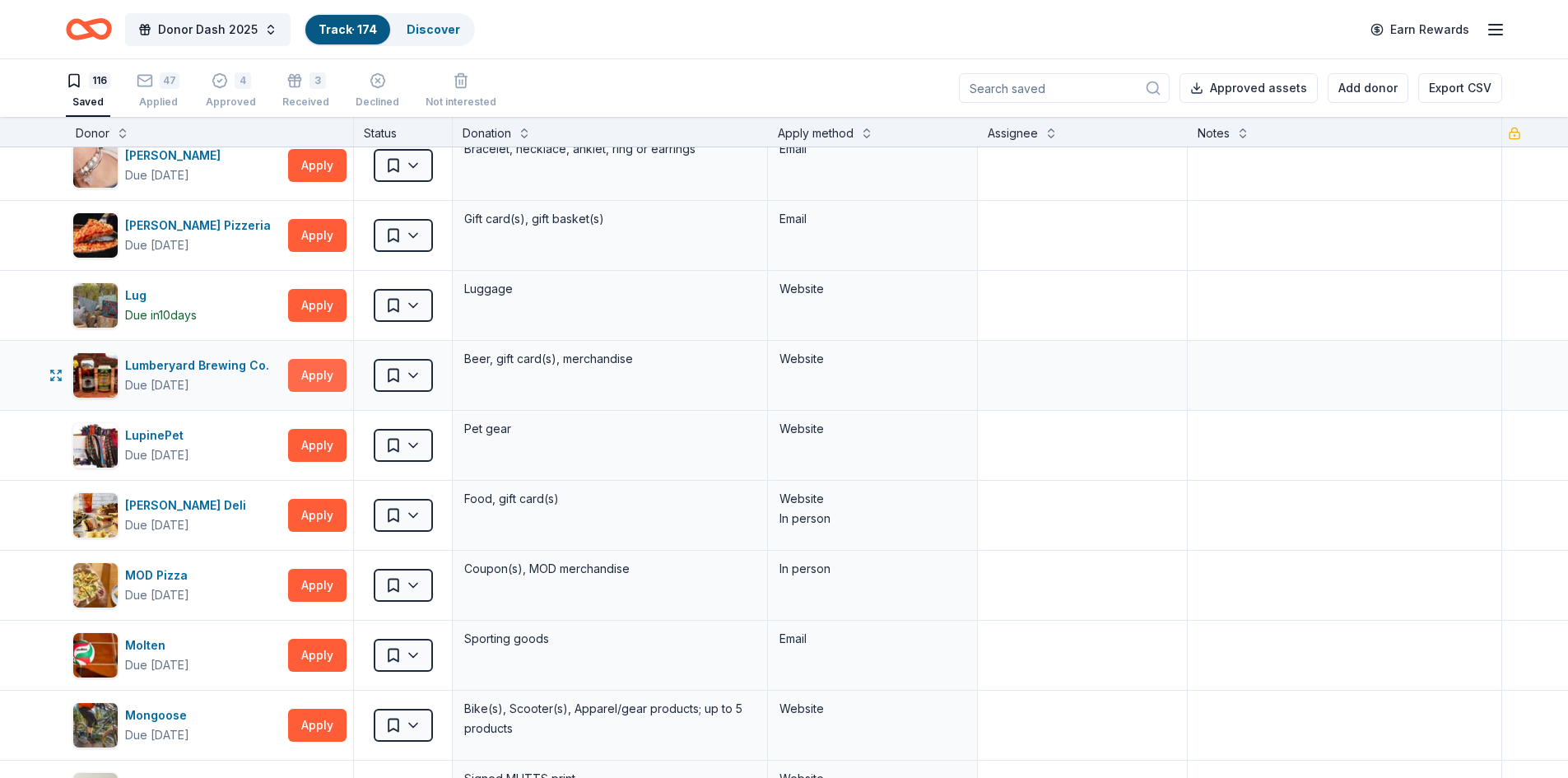
click at [305, 371] on button "Apply" at bounding box center [316, 375] width 58 height 33
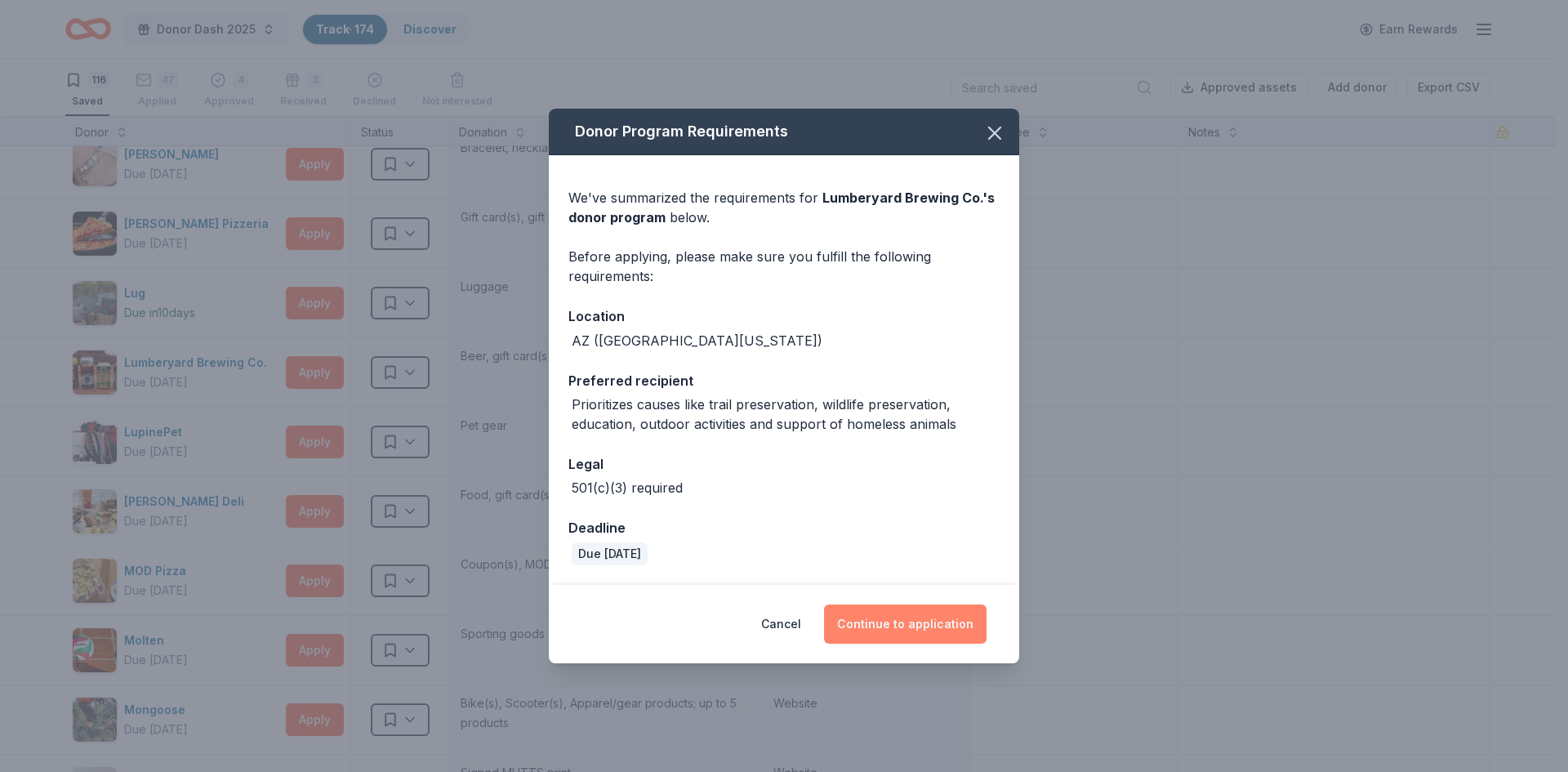
click at [953, 625] on button "Continue to application" at bounding box center [906, 624] width 163 height 39
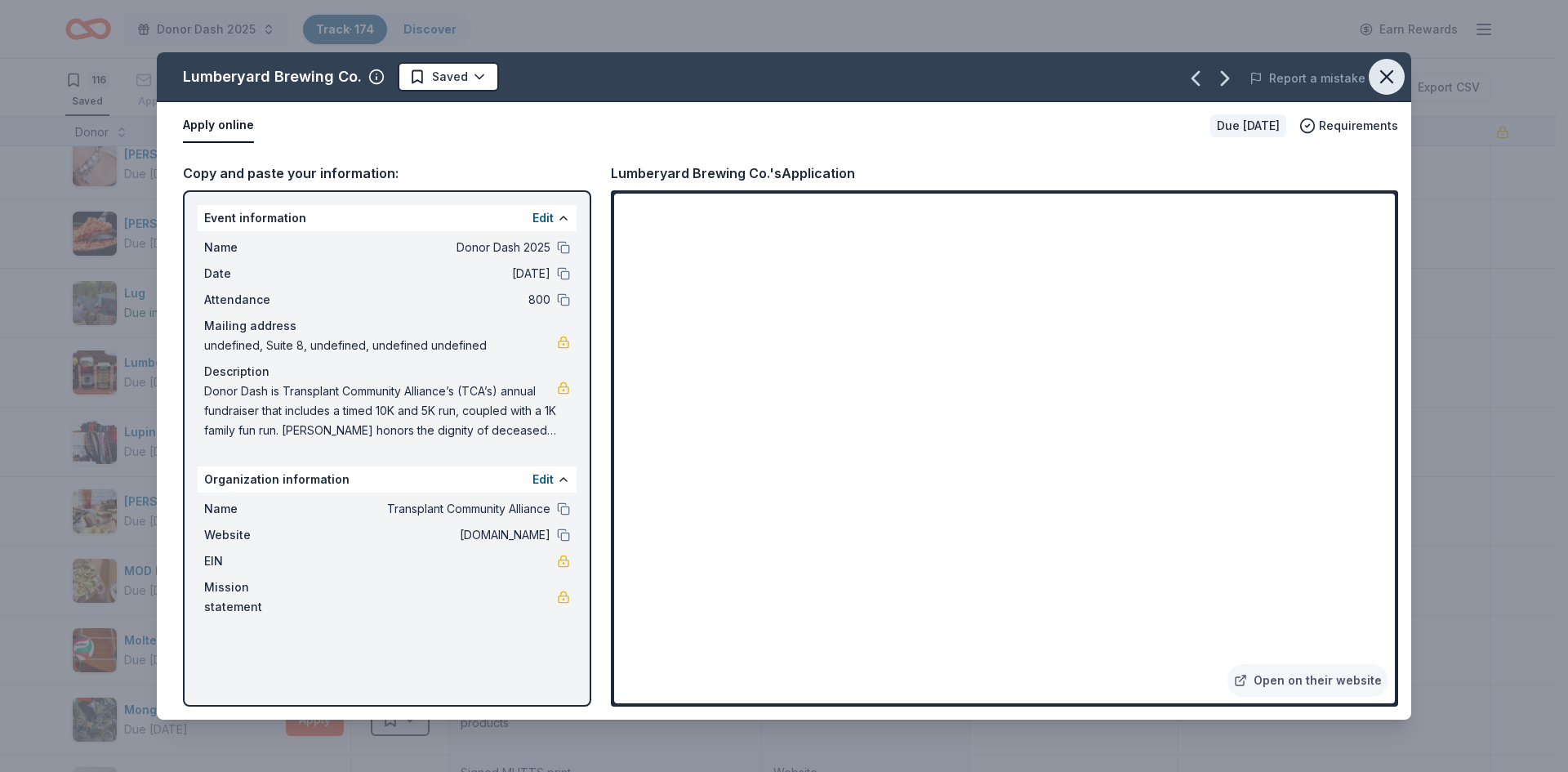
click at [1385, 83] on icon "button" at bounding box center [1386, 77] width 23 height 23
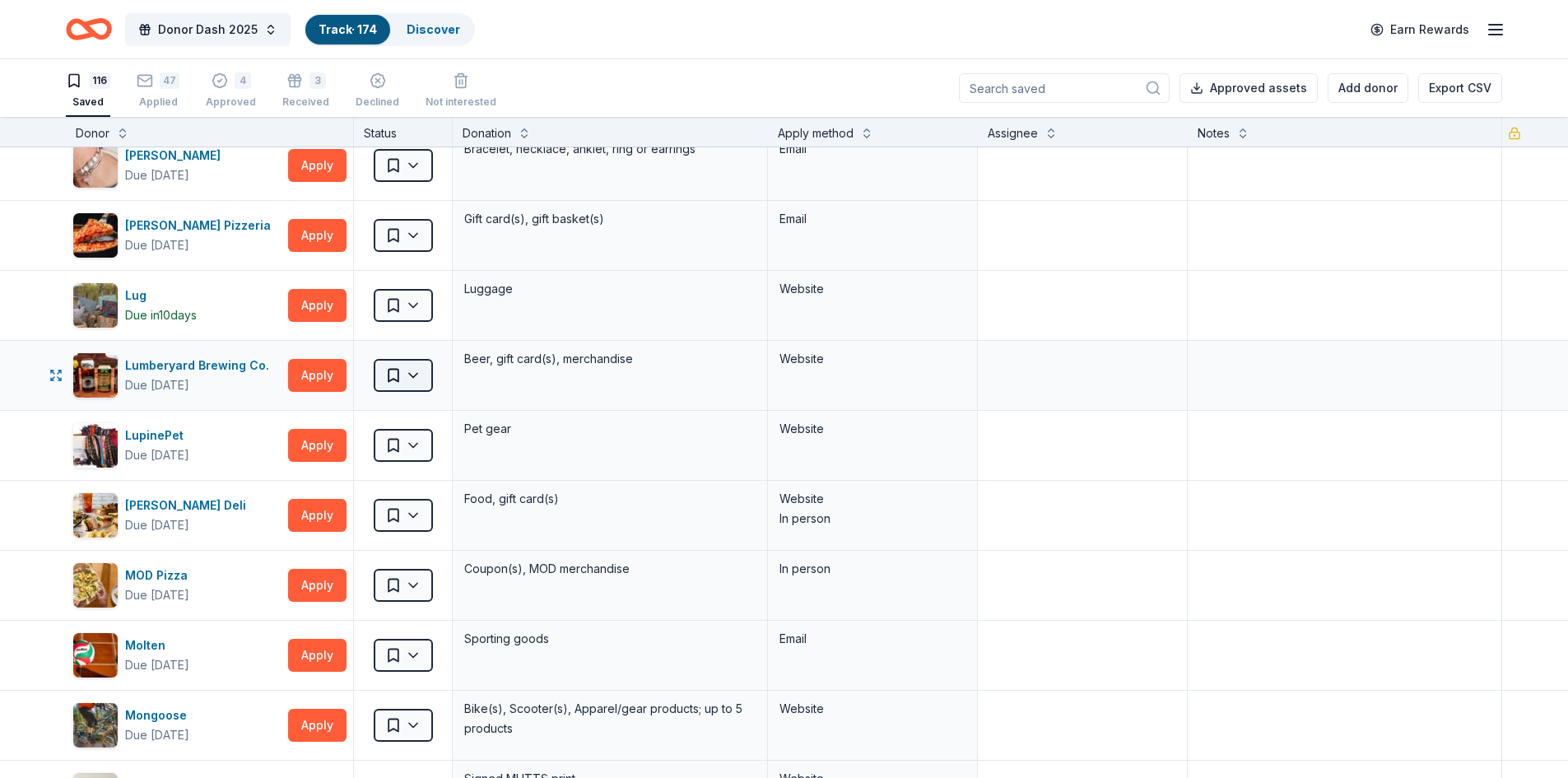
click at [391, 377] on html "Donor Dash 2025 Track · 174 Discover Earn Rewards 116 Saved 47 Applied 4 Approv…" at bounding box center [784, 389] width 1568 height 778
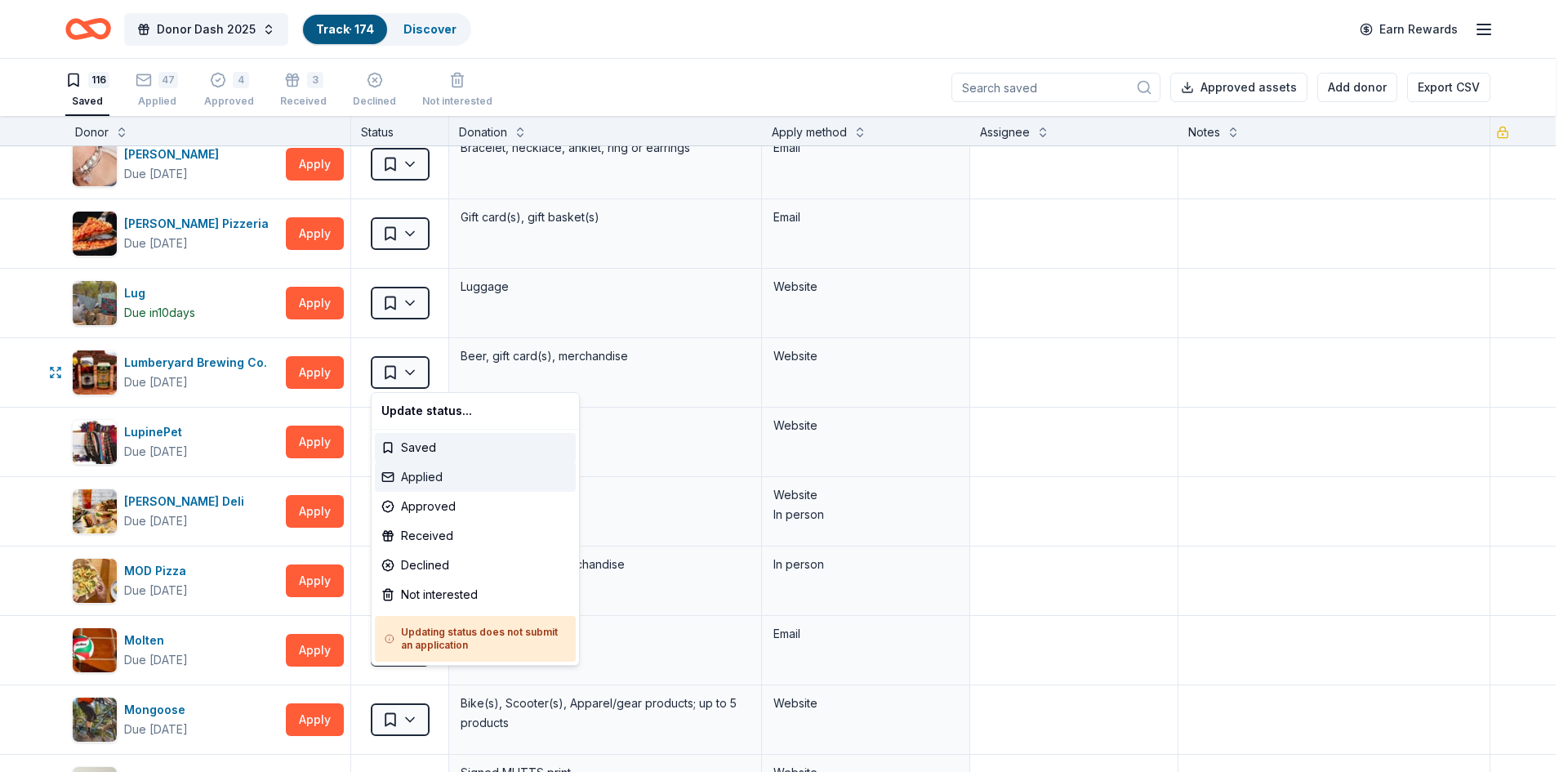
click at [414, 471] on div "Applied" at bounding box center [475, 477] width 201 height 29
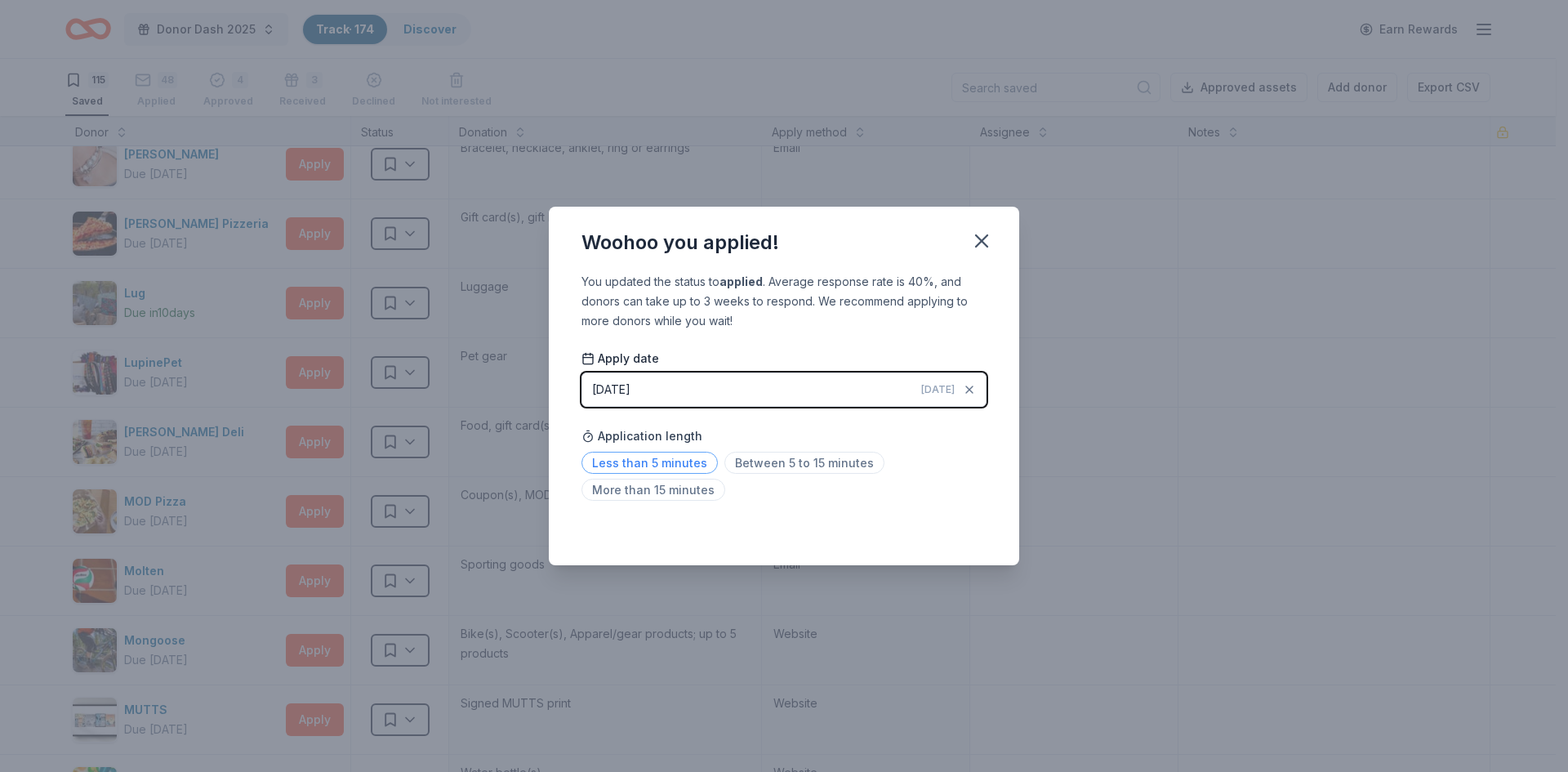
click at [647, 461] on span "Less than 5 minutes" at bounding box center [650, 462] width 136 height 22
click at [979, 242] on icon "button" at bounding box center [982, 241] width 12 height 12
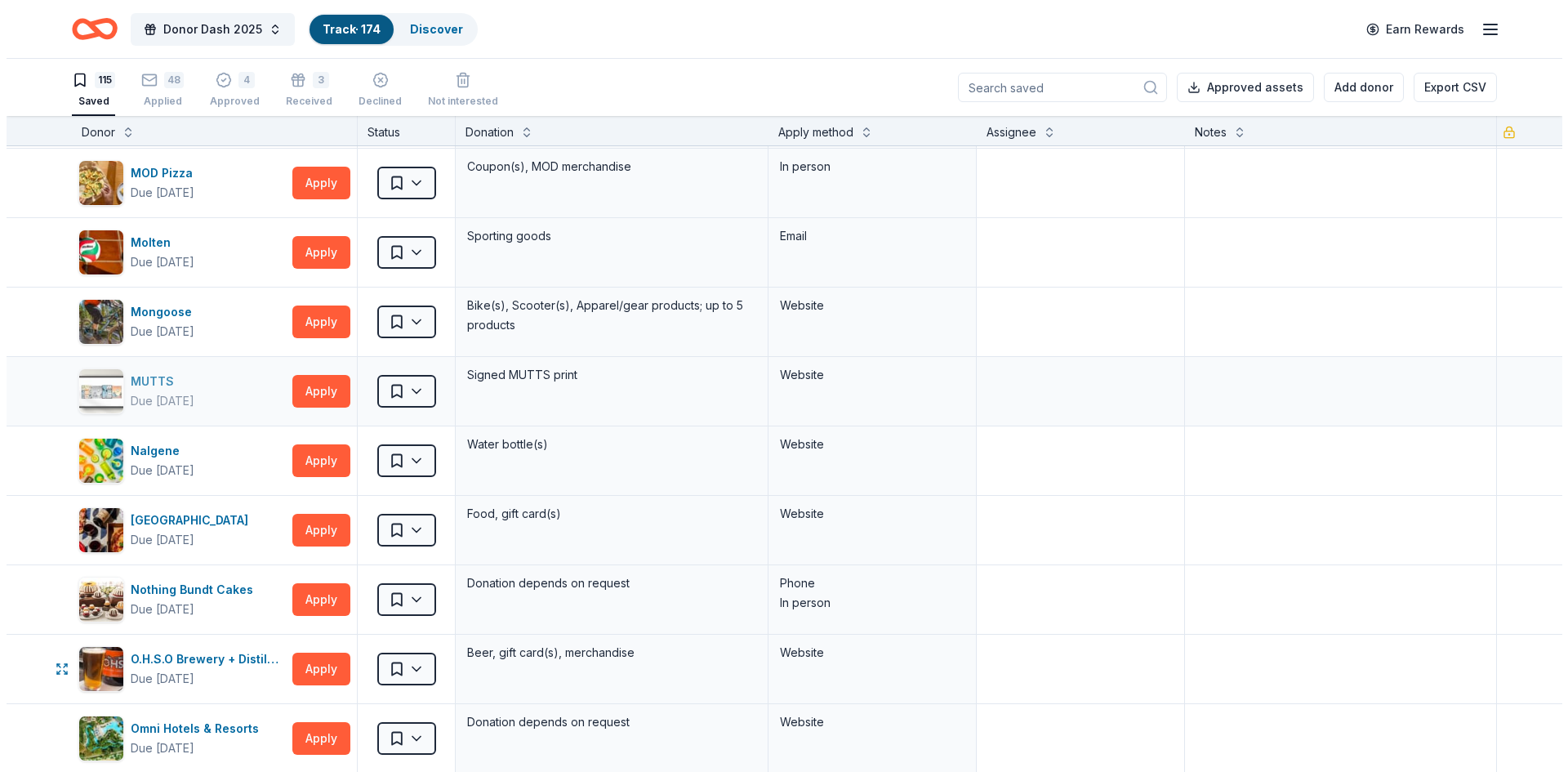
scroll to position [3675, 0]
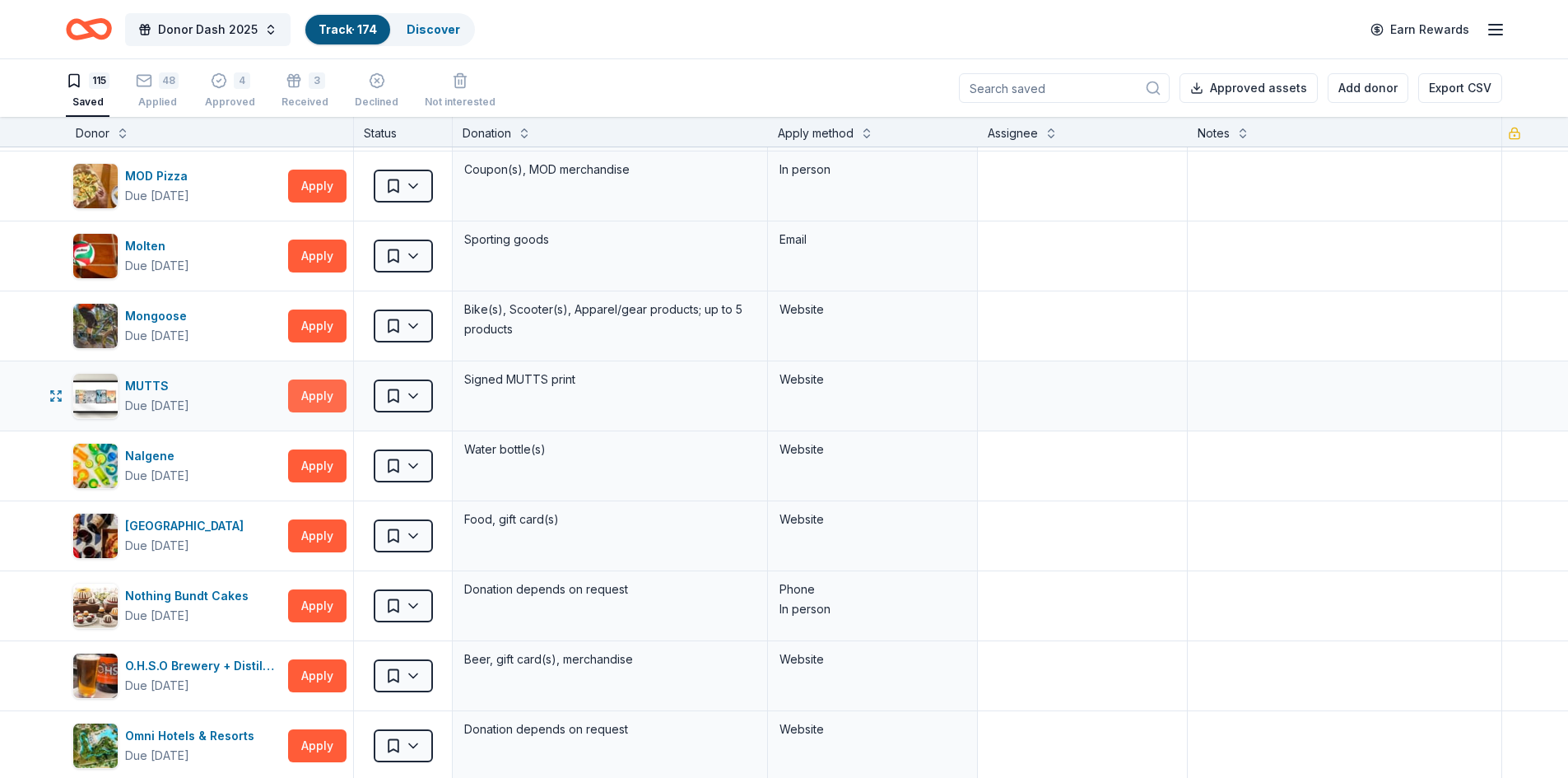
click at [298, 395] on button "Apply" at bounding box center [316, 395] width 58 height 33
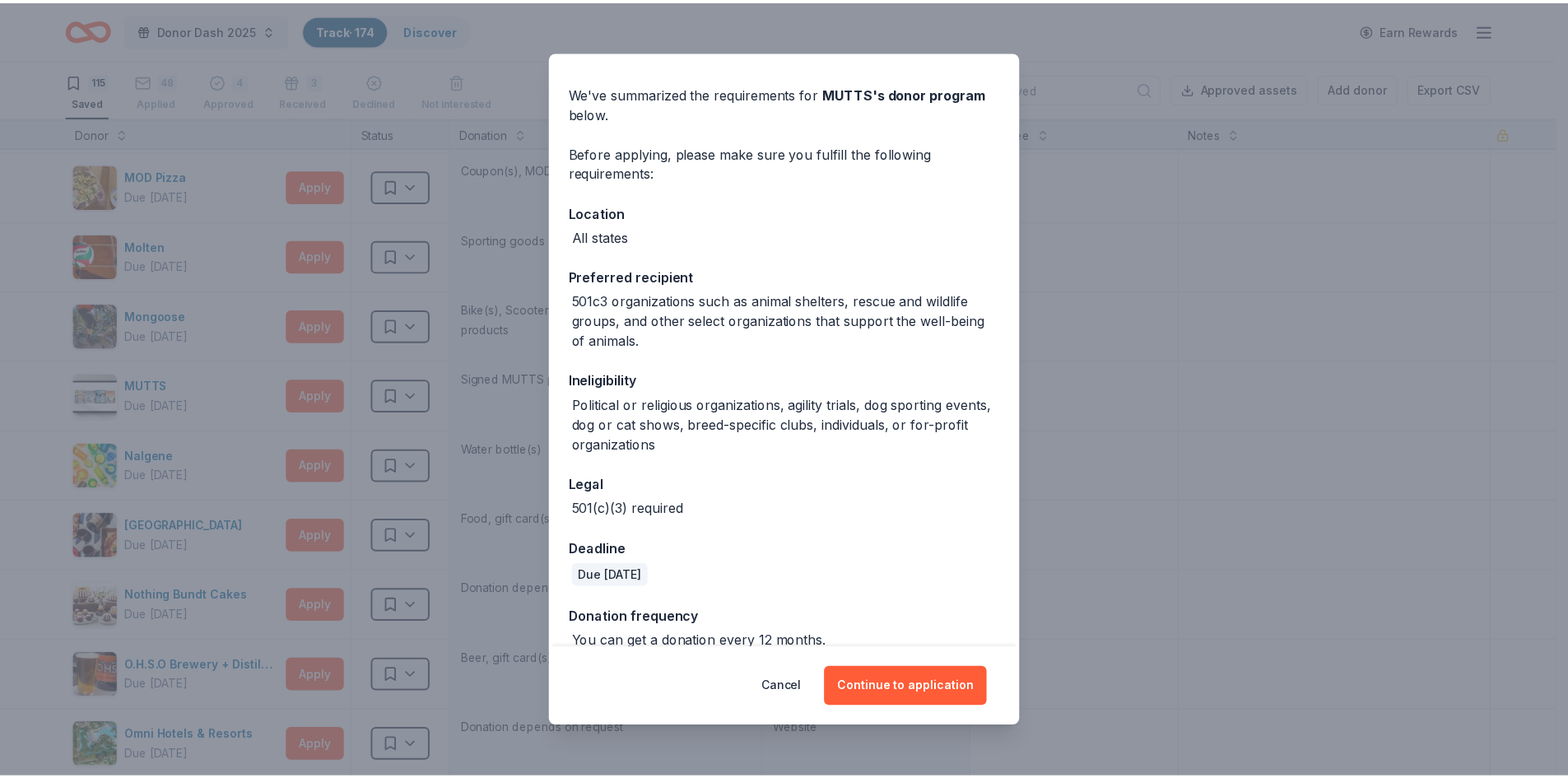
scroll to position [70, 0]
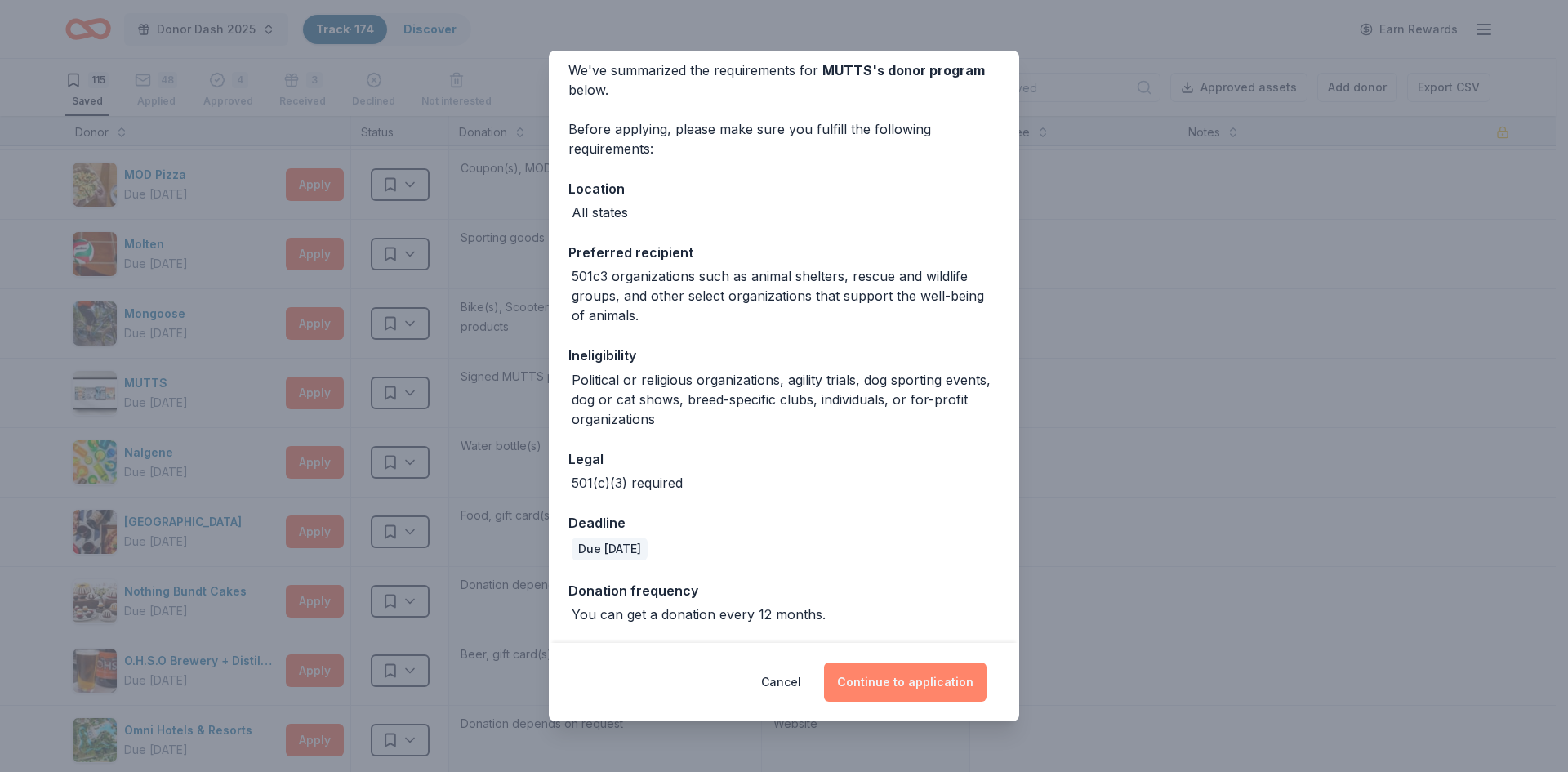
click at [905, 690] on button "Continue to application" at bounding box center [906, 682] width 163 height 39
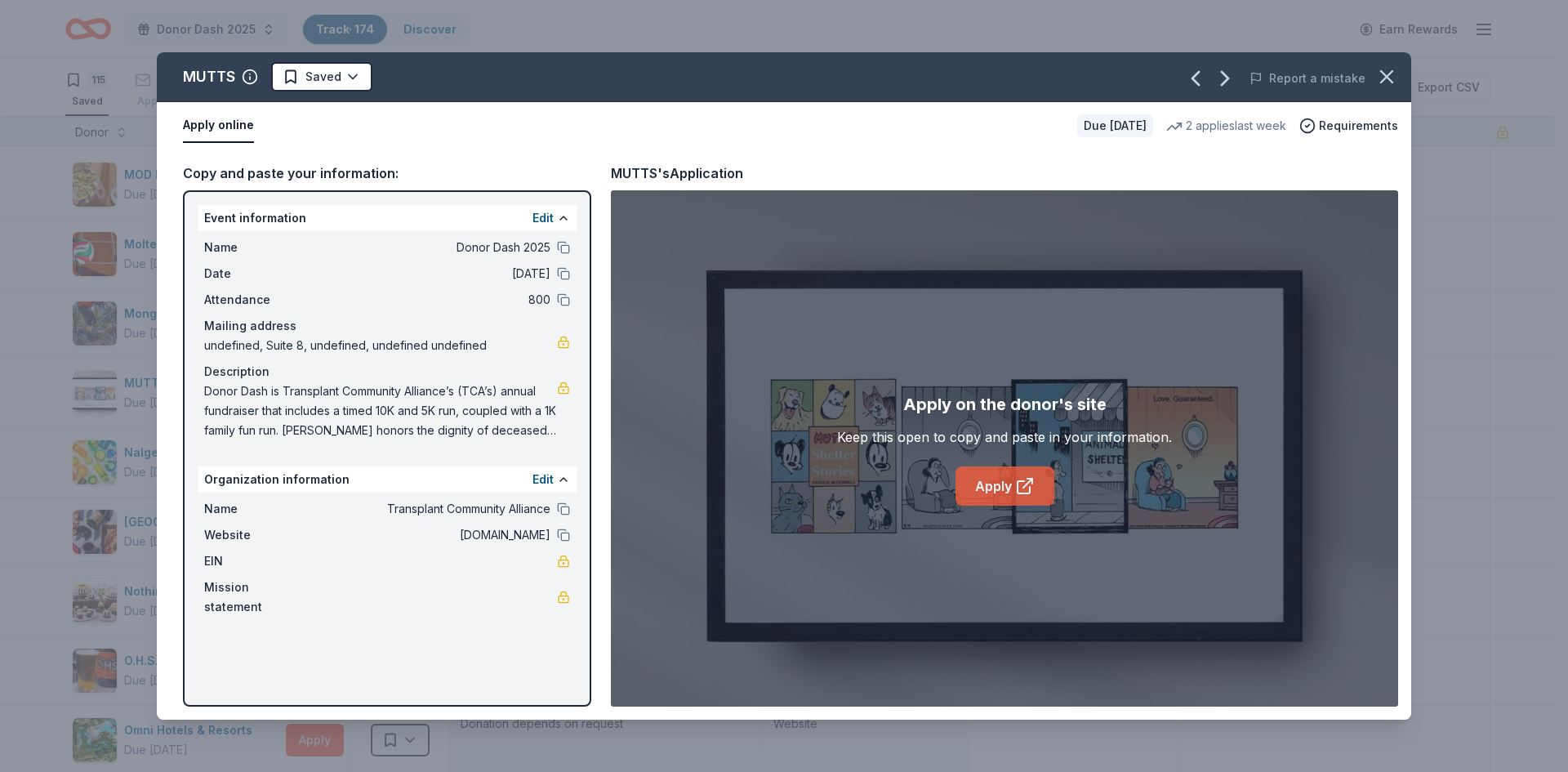
click at [1001, 488] on link "Apply" at bounding box center [1005, 486] width 99 height 39
click at [357, 76] on html "Donor Dash 2025 Track · 174 Discover Earn Rewards 115 Saved 48 Applied 4 Approv…" at bounding box center [784, 386] width 1568 height 772
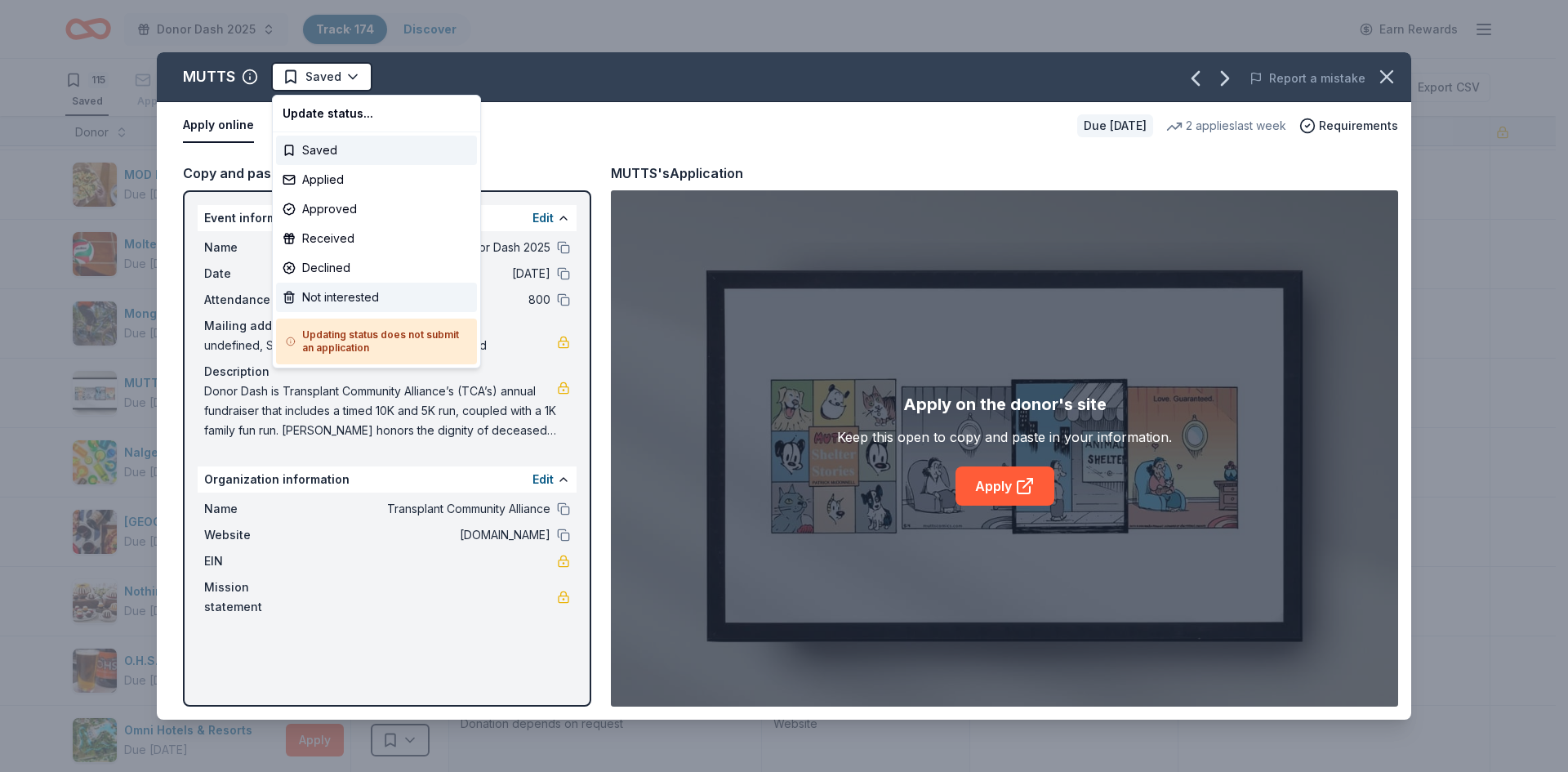
click at [332, 299] on div "Not interested" at bounding box center [376, 297] width 201 height 29
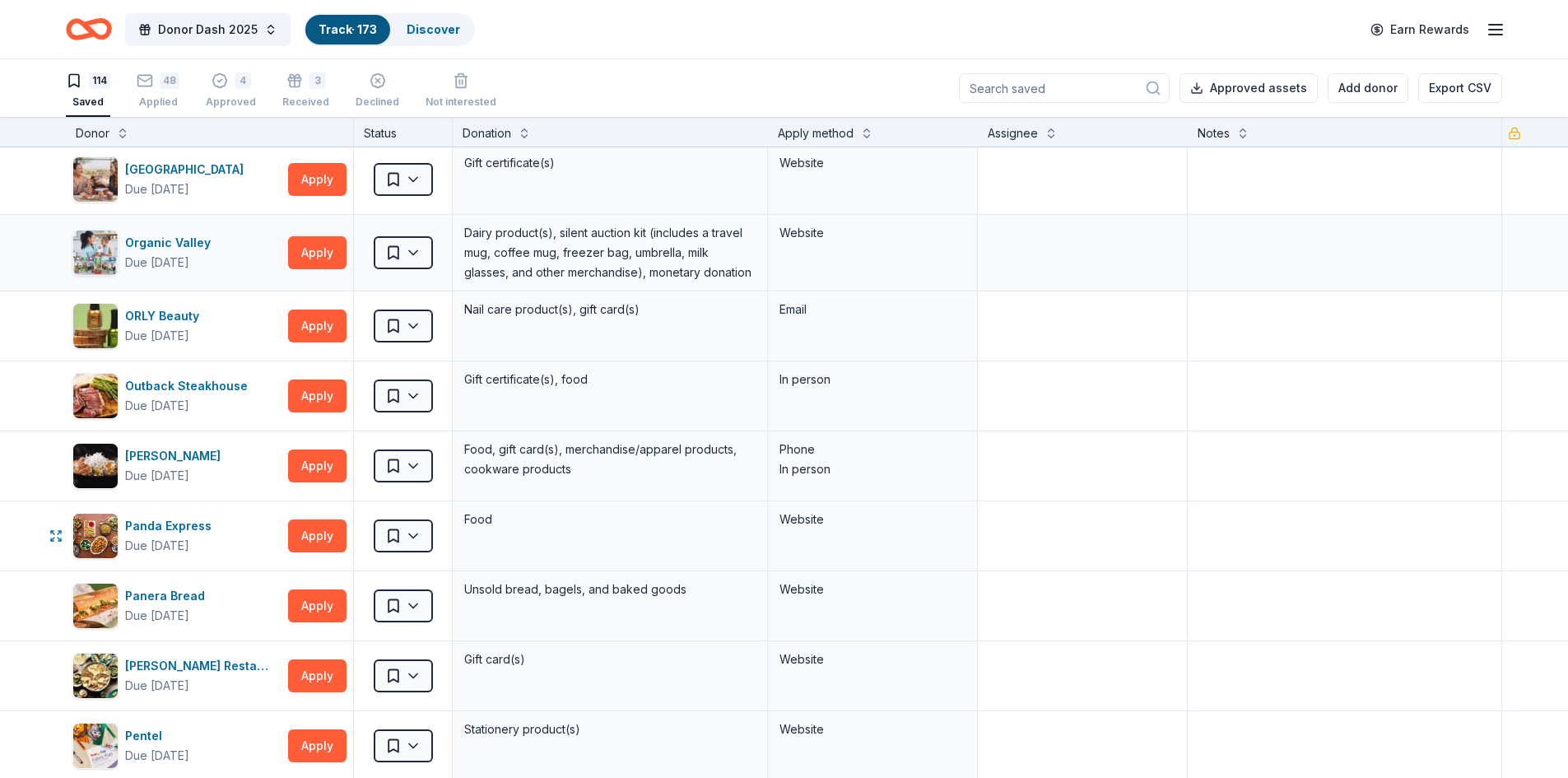
scroll to position [4279, 0]
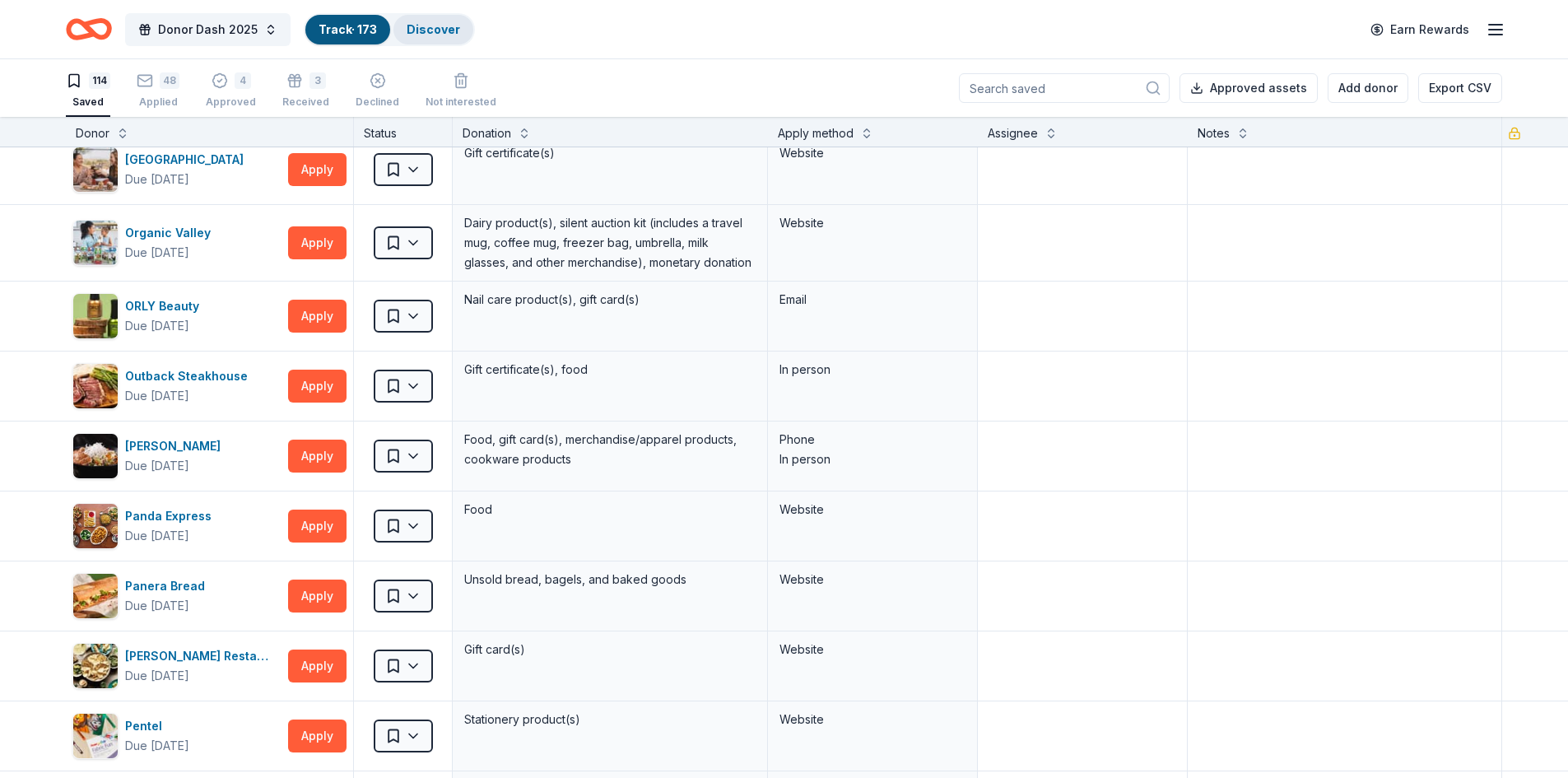
click at [450, 28] on link "Discover" at bounding box center [433, 29] width 53 height 14
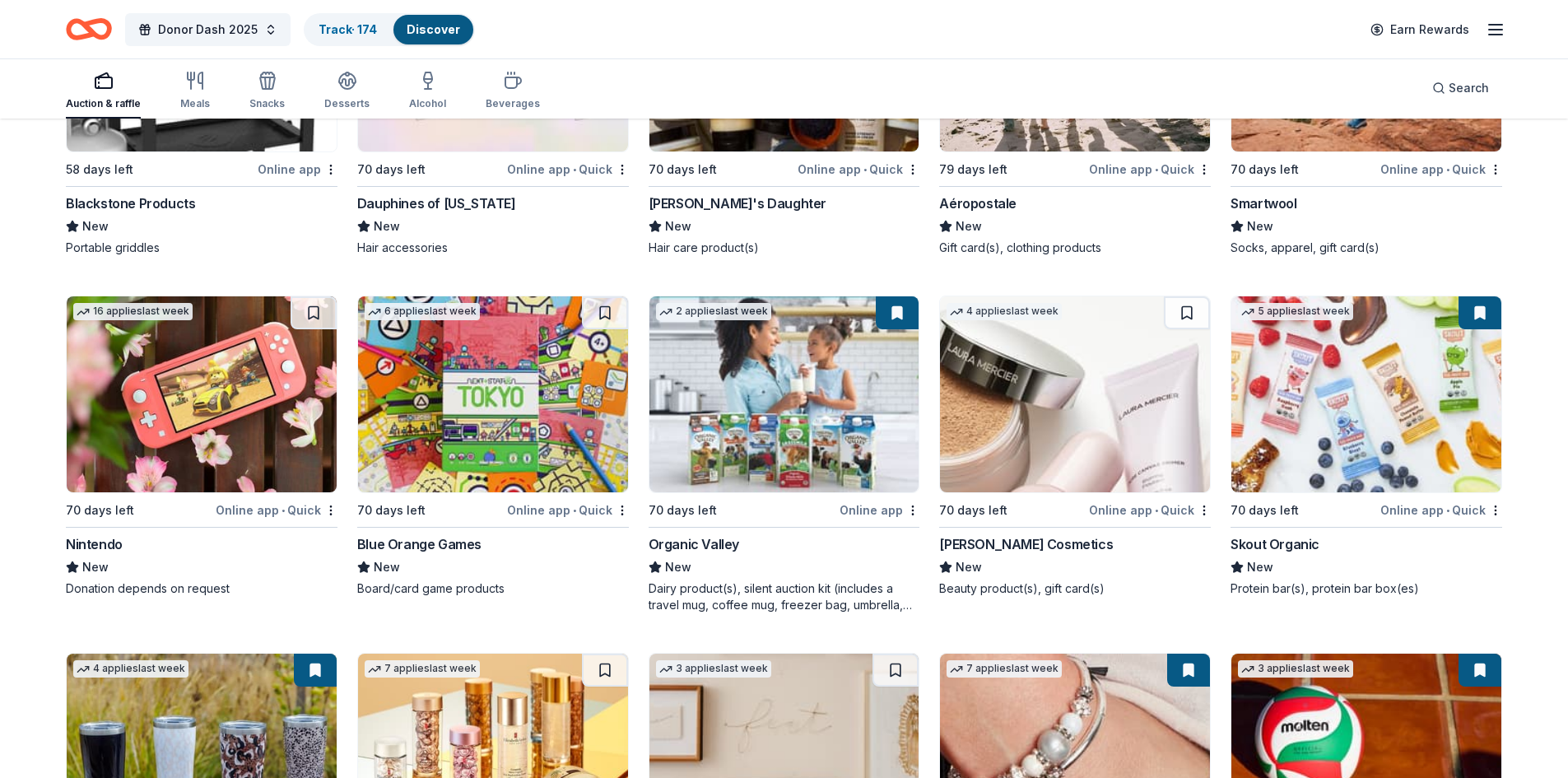
scroll to position [14256, 0]
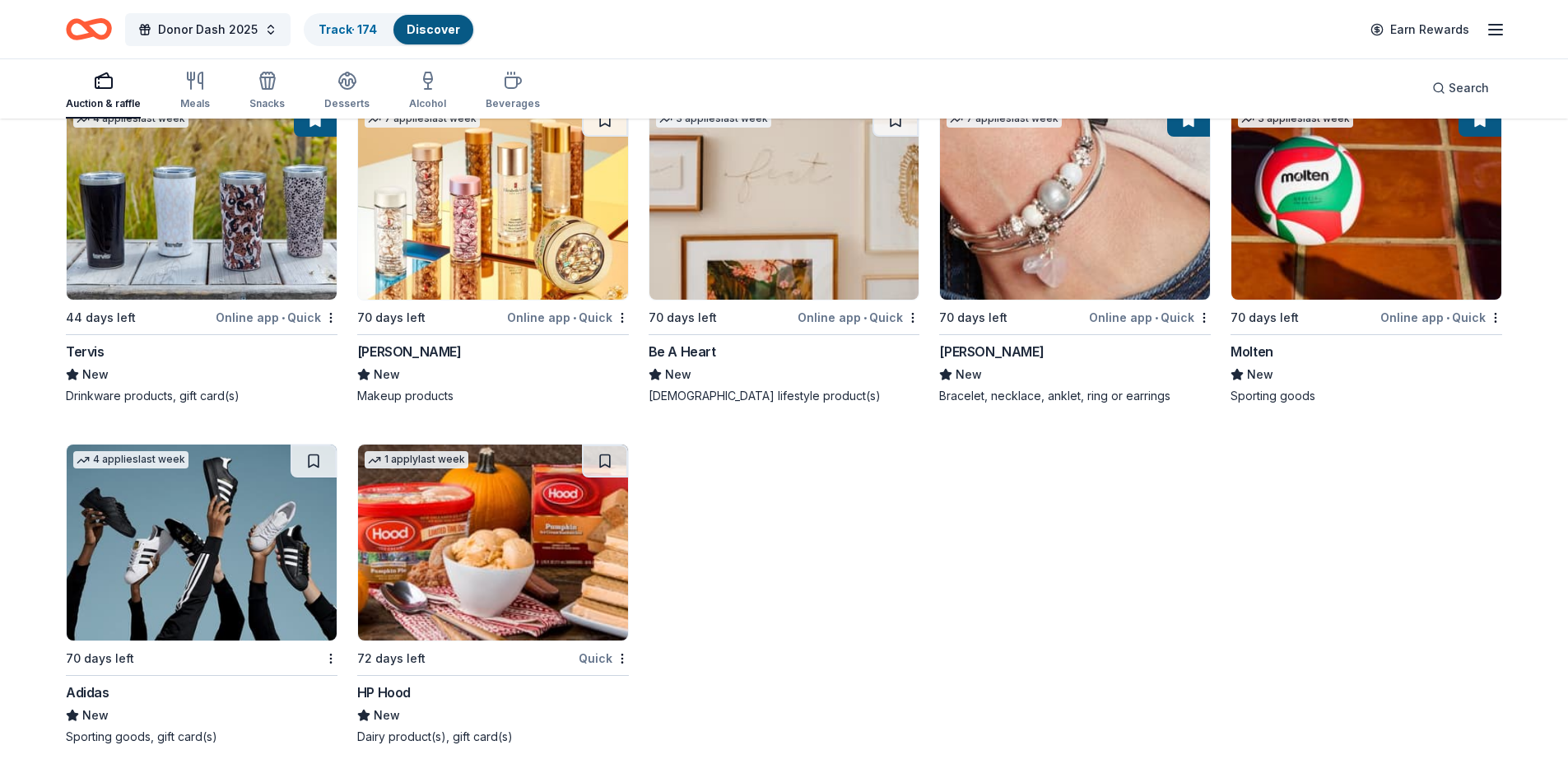
click at [179, 139] on img at bounding box center [201, 202] width 270 height 196
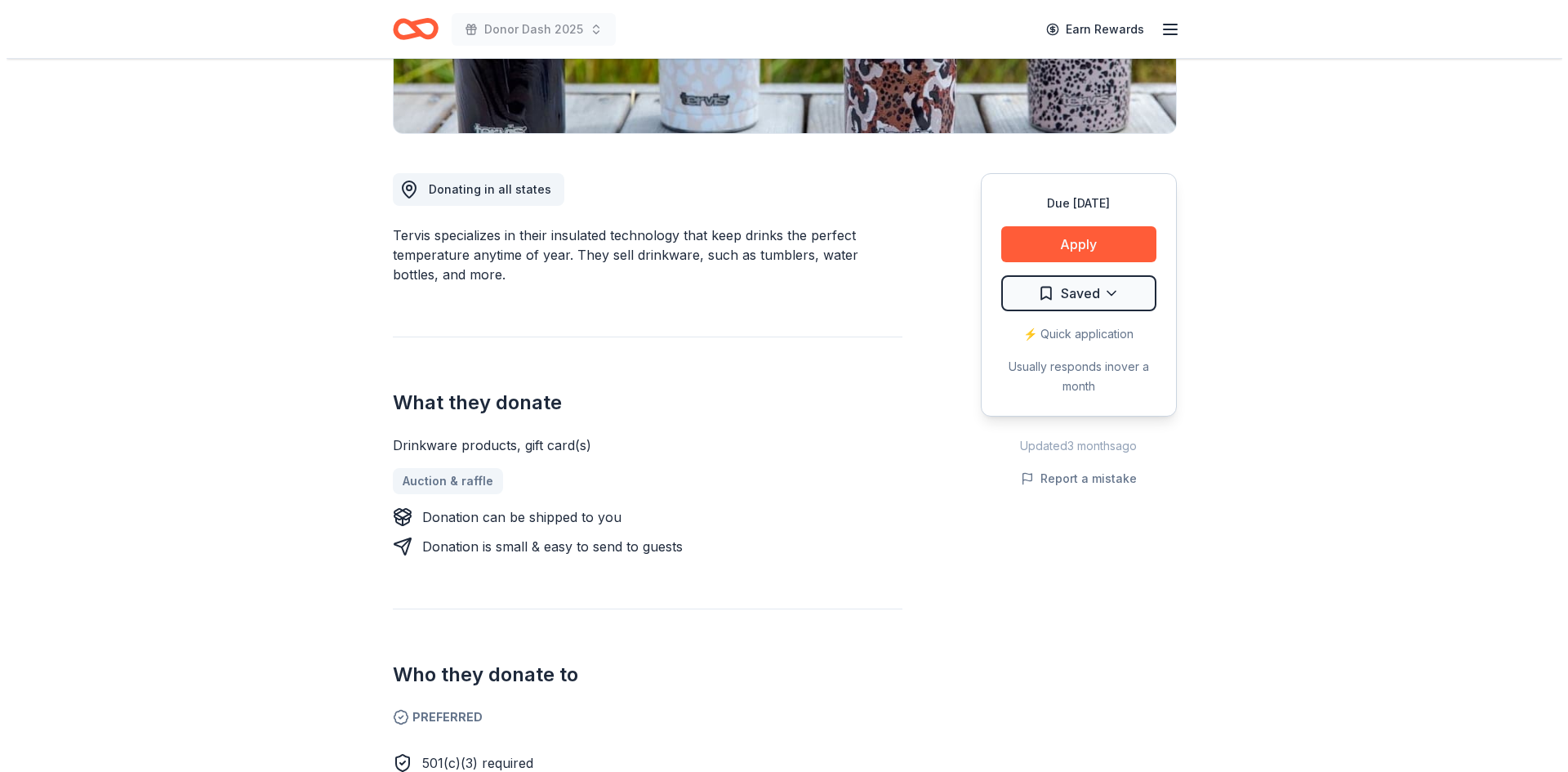
scroll to position [327, 0]
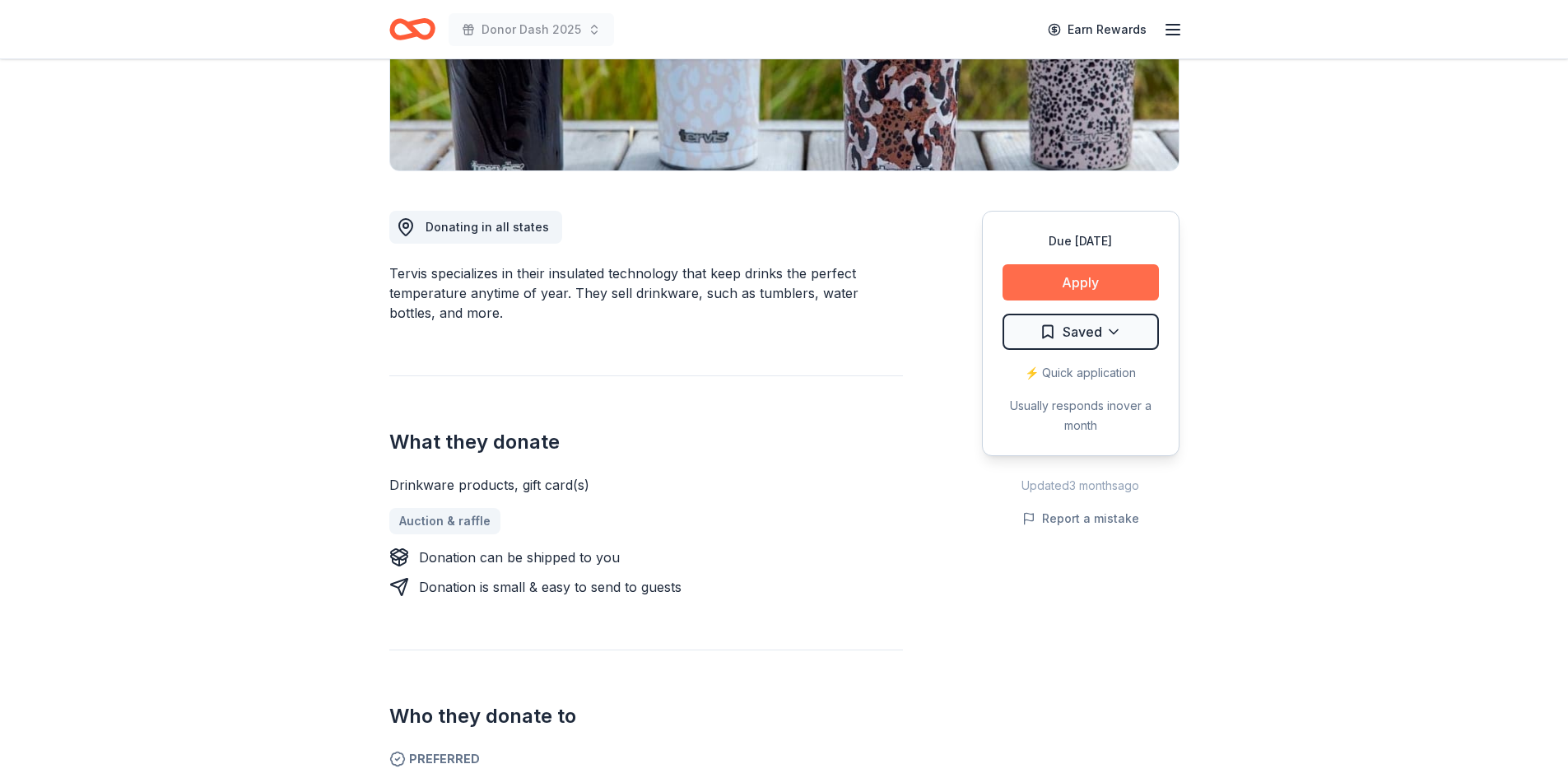
click at [1112, 277] on button "Apply" at bounding box center [1081, 282] width 156 height 37
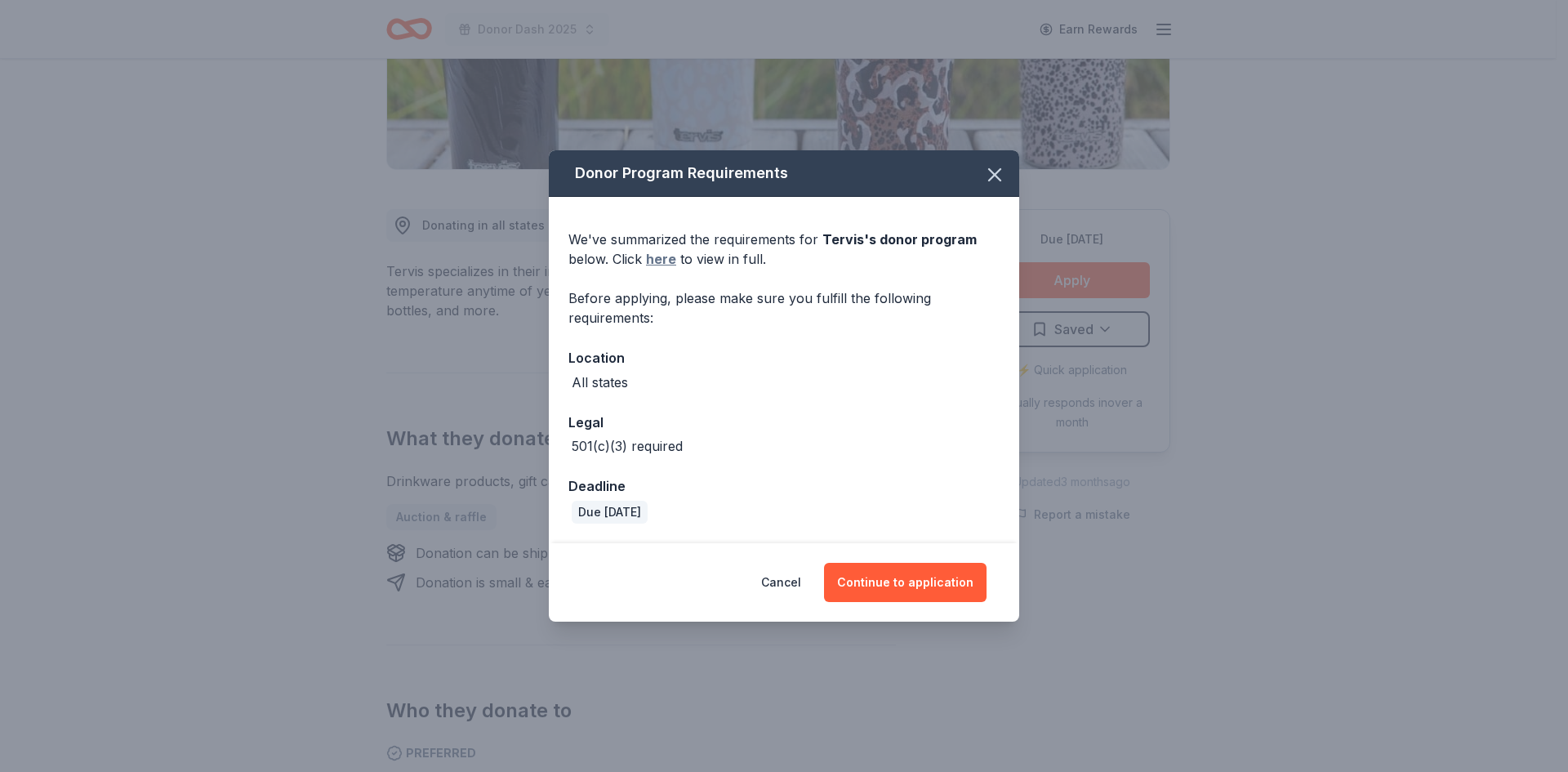
click at [670, 253] on link "here" at bounding box center [660, 259] width 30 height 20
click at [918, 586] on button "Continue to application" at bounding box center [906, 583] width 163 height 39
